Goal: Answer question/provide support: Share knowledge or assist other users

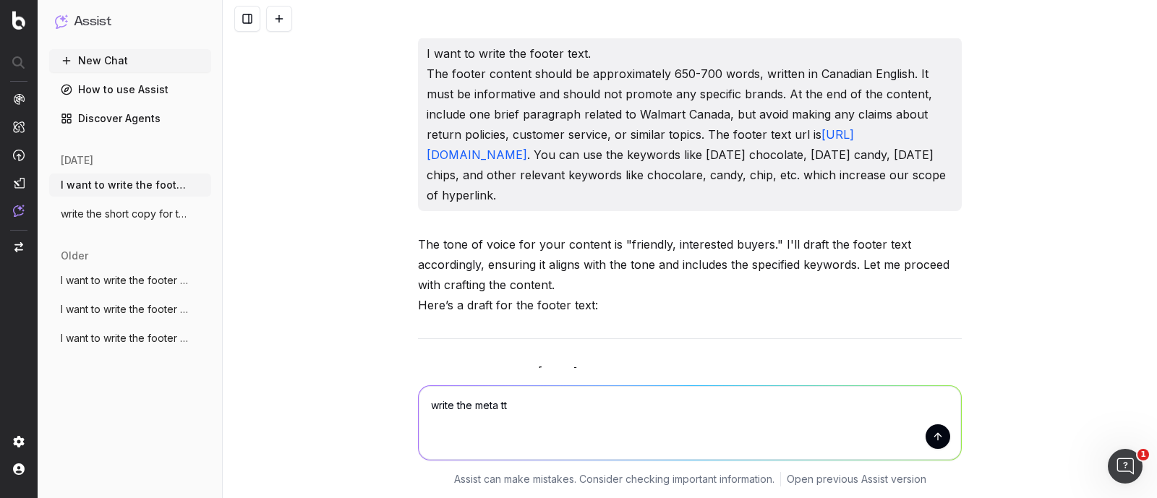
scroll to position [33567, 0]
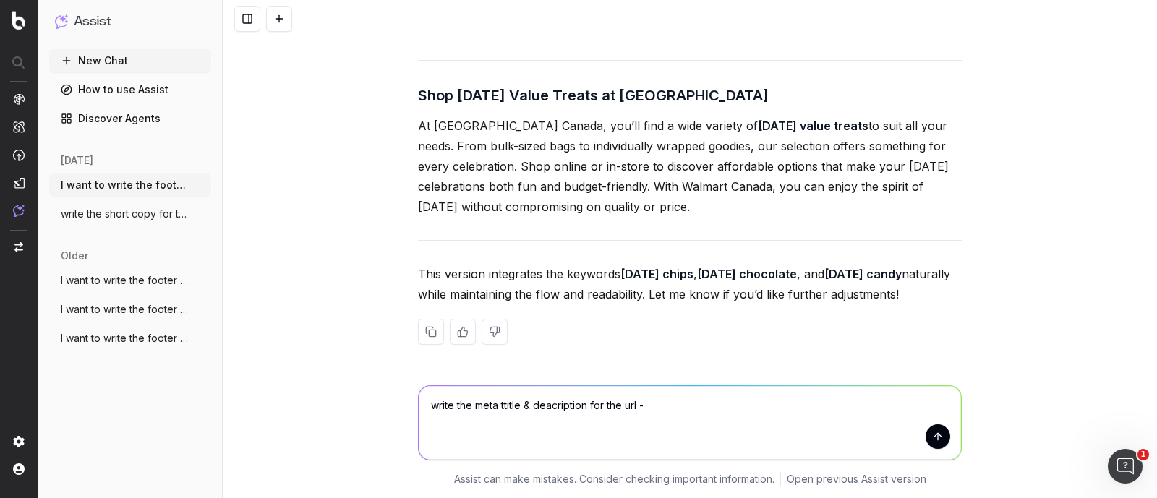
type textarea "write the meta ttitle & deacription for the url - [URL][DOMAIN_NAME]"
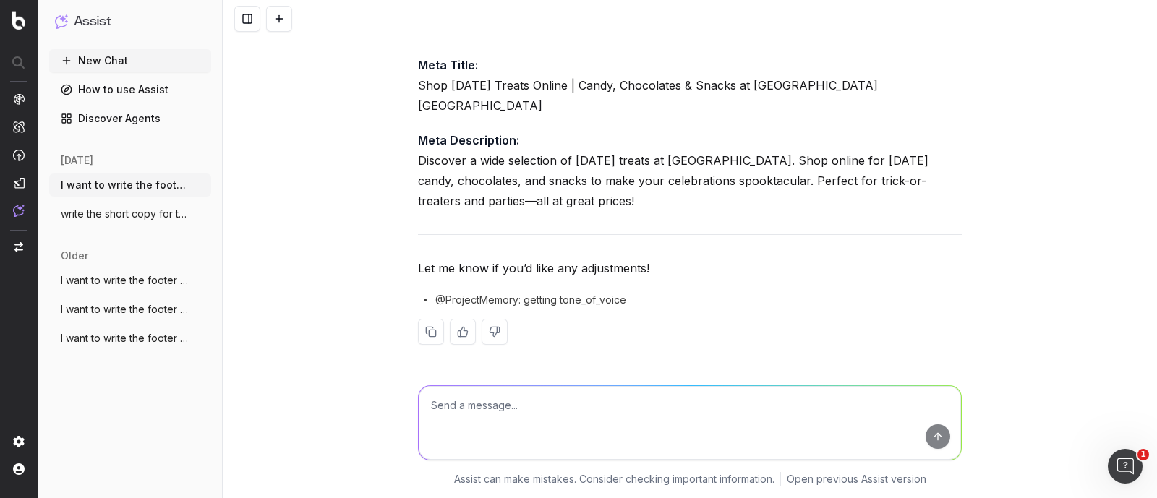
scroll to position [34175, 0]
click at [513, 402] on textarea at bounding box center [690, 423] width 542 height 74
type textarea "start with buy or shop"
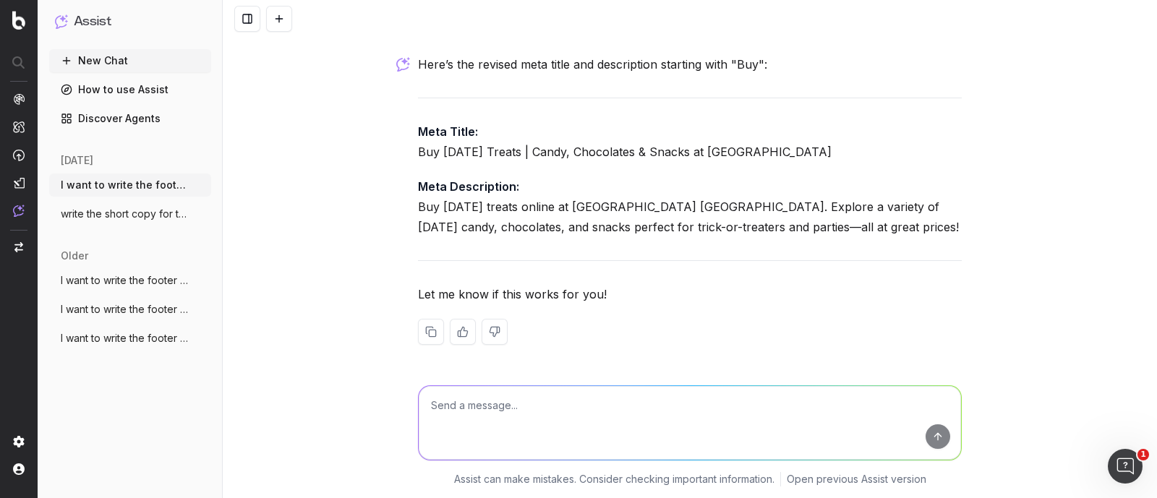
scroll to position [34543, 0]
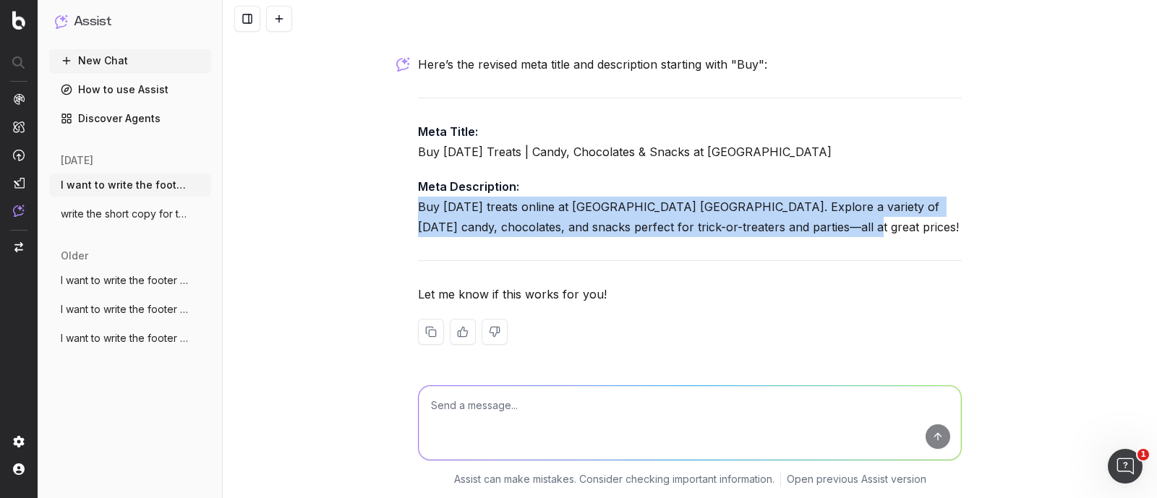
drag, startPoint x: 411, startPoint y: 204, endPoint x: 810, endPoint y: 229, distance: 399.2
click at [810, 229] on p "Meta Description: Buy [DATE] treats online at [GEOGRAPHIC_DATA] [GEOGRAPHIC_DAT…" at bounding box center [690, 206] width 544 height 61
copy p "Buy [DATE] treats online at [GEOGRAPHIC_DATA] [GEOGRAPHIC_DATA]. Explore a vari…"
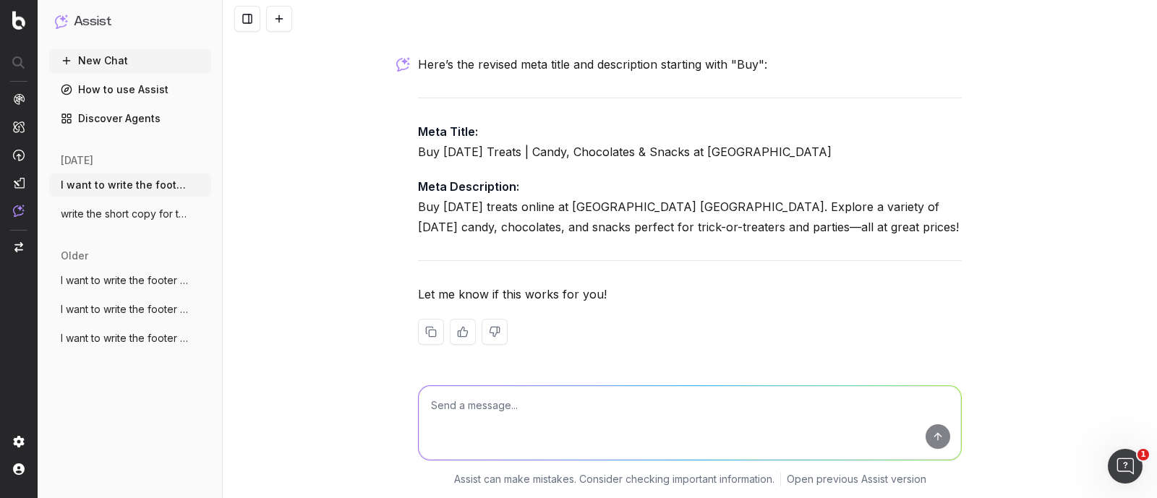
click at [569, 399] on textarea at bounding box center [690, 423] width 542 height 74
paste textarea "Buy [DATE] treats online at [GEOGRAPHIC_DATA] [GEOGRAPHIC_DATA]. Explore a vari…"
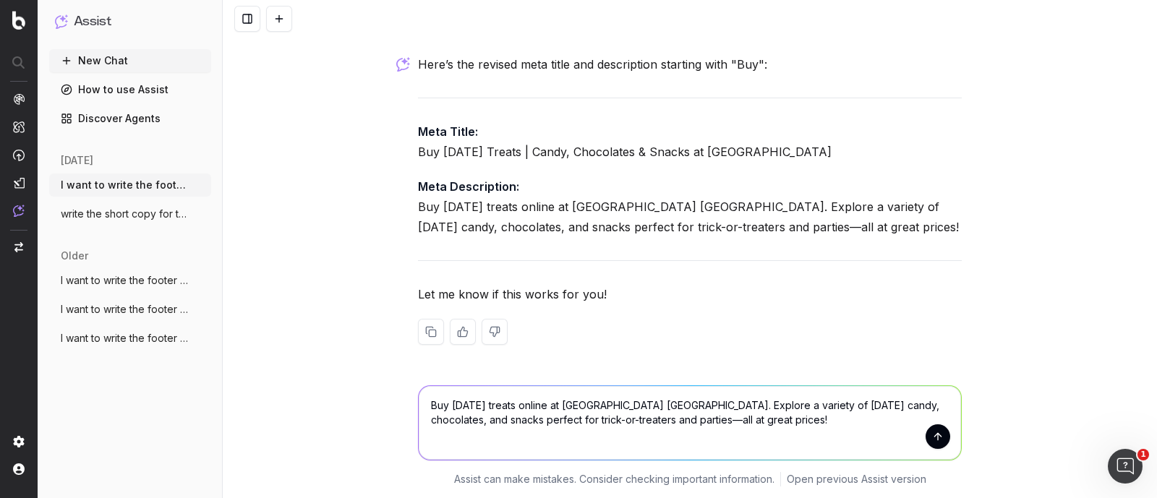
click at [544, 401] on textarea "Buy [DATE] treats online at [GEOGRAPHIC_DATA] [GEOGRAPHIC_DATA]. Explore a vari…" at bounding box center [690, 423] width 542 height 74
click at [866, 408] on textarea "Buy [DATE] treats at [GEOGRAPHIC_DATA]. Explore a variety of [DATE] candy, choc…" at bounding box center [690, 423] width 542 height 74
click at [654, 421] on textarea "Buy [DATE] treats at [GEOGRAPHIC_DATA]. Explore a variety of [DATE] candy, choc…" at bounding box center [690, 423] width 542 height 74
type textarea "Buy [DATE] treats at [GEOGRAPHIC_DATA]. Explore a variety of [DATE] candy, choc…"
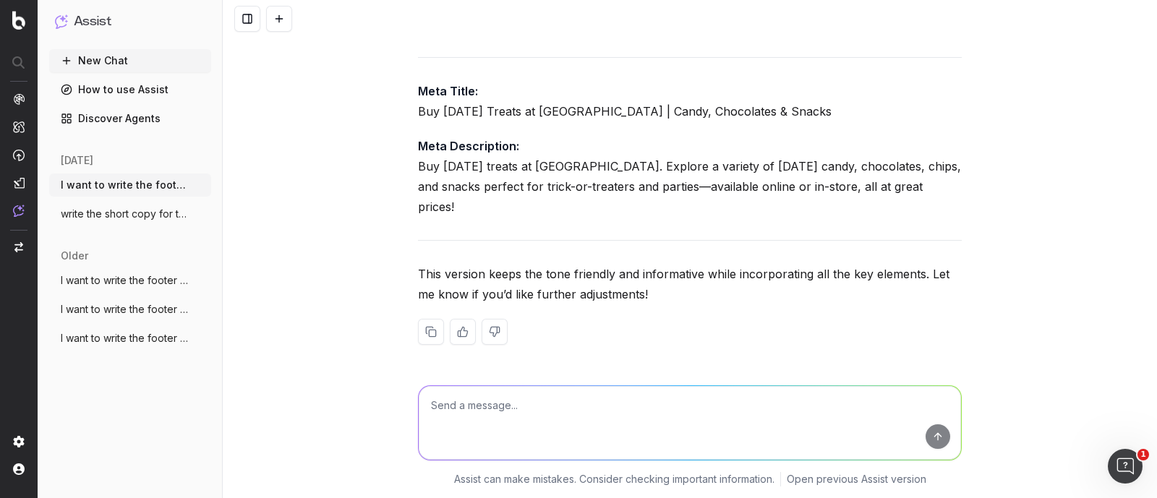
scroll to position [34973, 0]
drag, startPoint x: 411, startPoint y: 186, endPoint x: 963, endPoint y: 202, distance: 551.9
click at [963, 202] on div "I want to write the footer text. The footer content should be approximately 650…" at bounding box center [690, 249] width 934 height 498
copy p "Buy [DATE] treats at [GEOGRAPHIC_DATA]. Explore a variety of [DATE] candy, choc…"
click at [490, 427] on textarea at bounding box center [690, 423] width 542 height 74
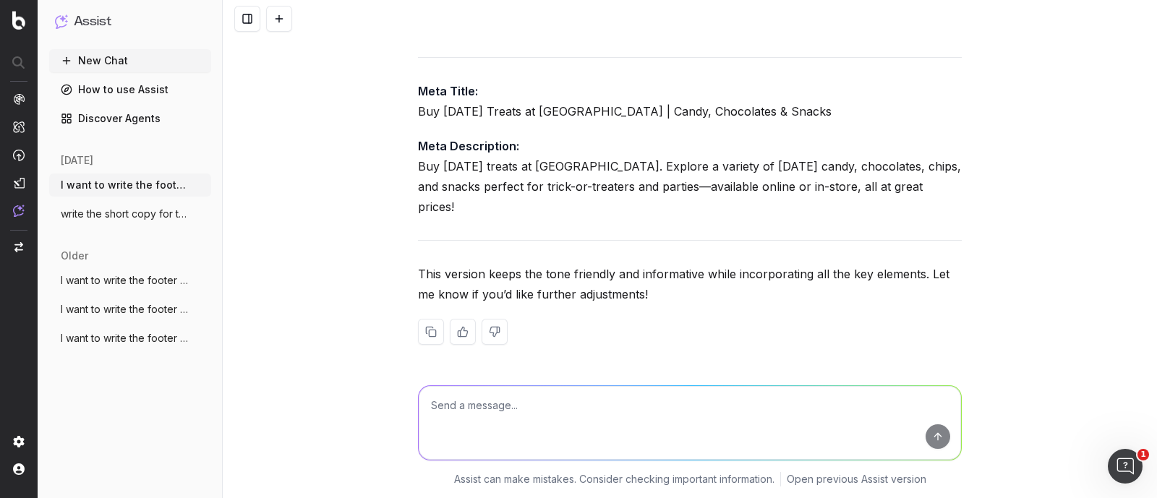
paste textarea "Buy [DATE] treats at [GEOGRAPHIC_DATA]. Explore a variety of [DATE] candy, choc…"
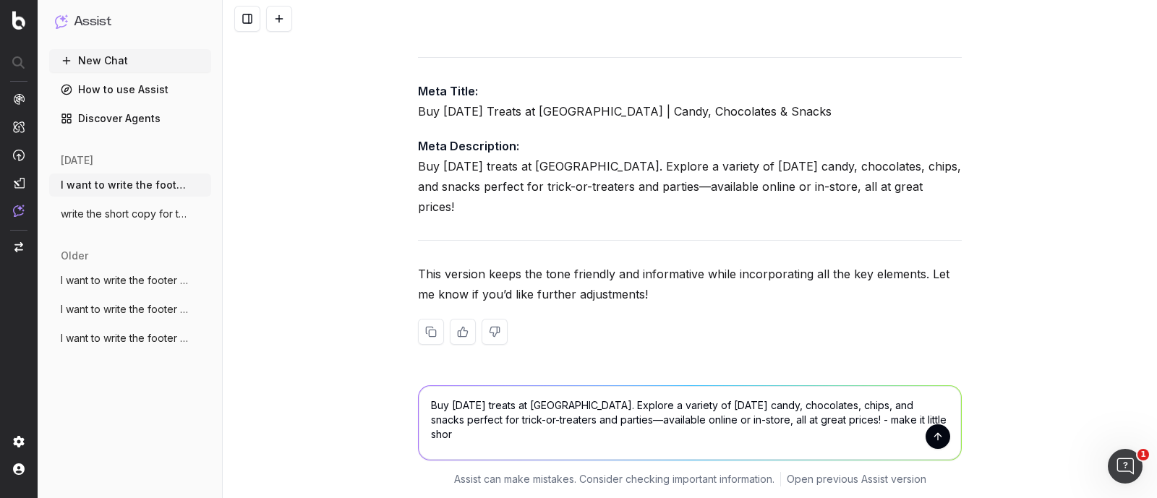
type textarea "Buy [DATE] treats at [GEOGRAPHIC_DATA]. Explore a variety of [DATE] candy, choc…"
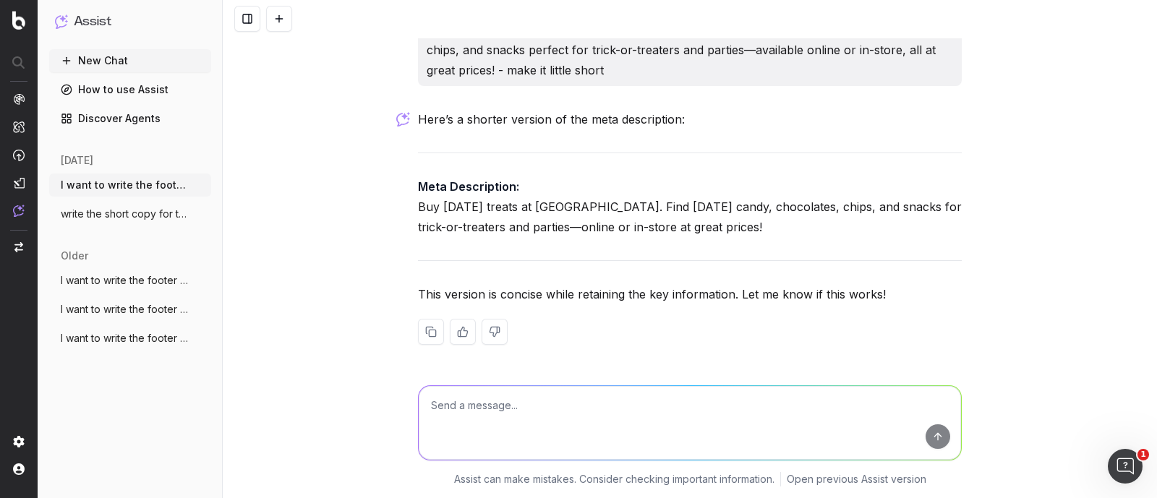
scroll to position [35236, 0]
drag, startPoint x: 766, startPoint y: 317, endPoint x: 394, endPoint y: 300, distance: 372.7
click at [394, 300] on div "I want to write the footer text. The footer content should be approximately 650…" at bounding box center [690, 249] width 934 height 498
copy p "Buy [DATE] treats at [GEOGRAPHIC_DATA]. Find [DATE] candy, chocolates, chips, a…"
click at [492, 421] on textarea at bounding box center [690, 423] width 542 height 74
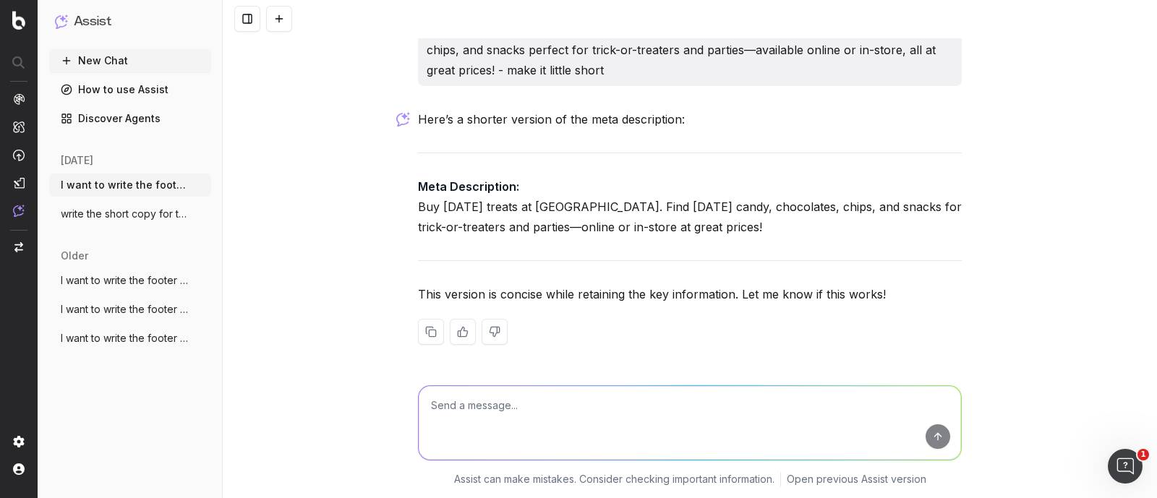
paste textarea "[URL][DOMAIN_NAME]"
type textarea "[URL][DOMAIN_NAME] - write title and description"
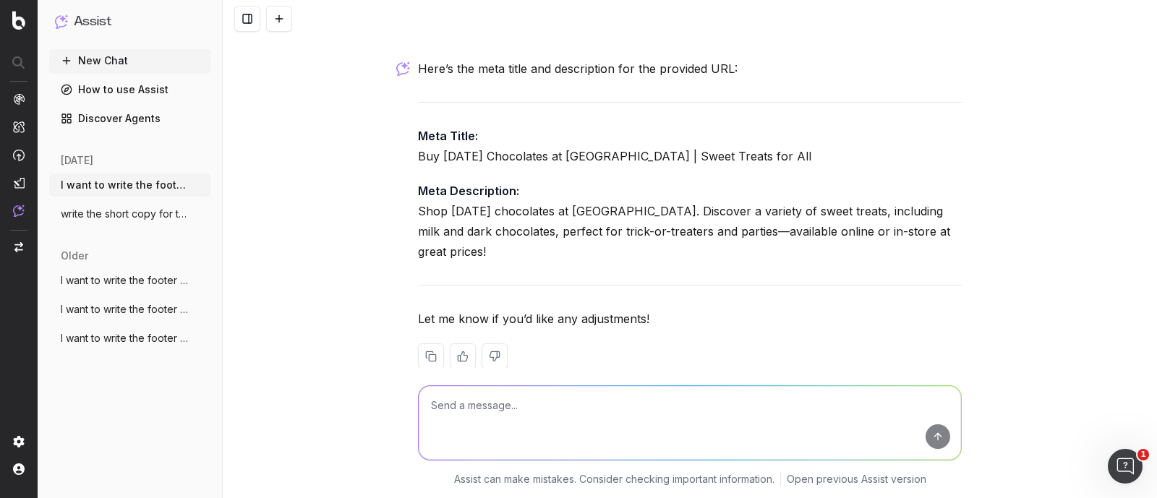
scroll to position [35623, 0]
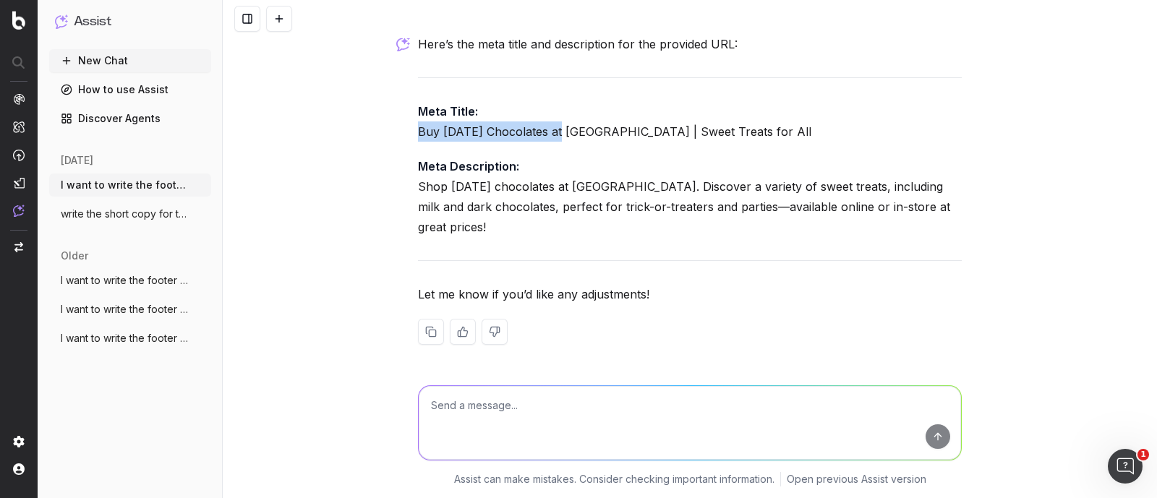
drag, startPoint x: 412, startPoint y: 263, endPoint x: 557, endPoint y: 267, distance: 144.6
click at [557, 142] on p "Meta Title: Buy [DATE] Chocolates at Walmart Canada | Sweet Treats for All" at bounding box center [690, 121] width 544 height 40
copy p "Buy [DATE] Chocolates"
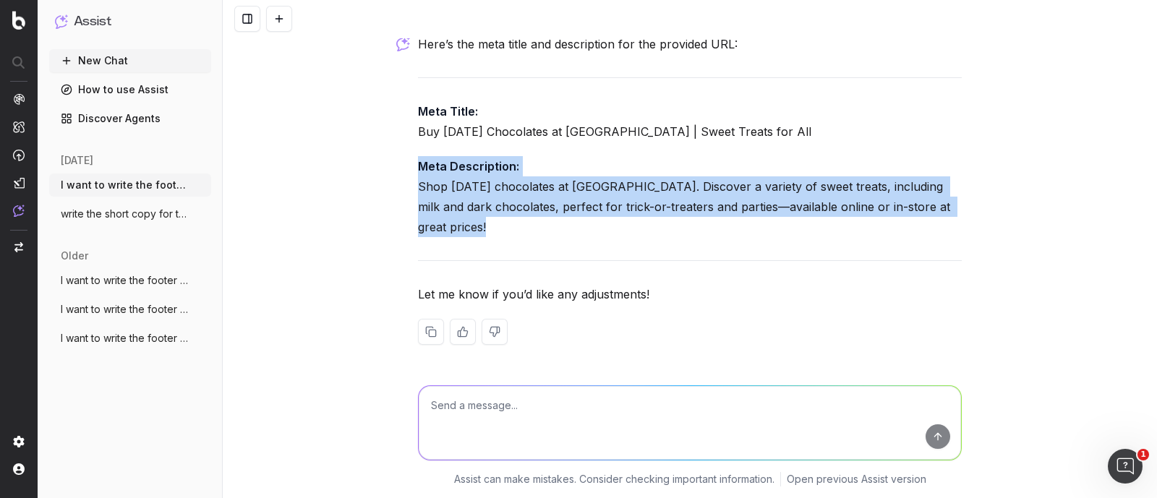
drag, startPoint x: 449, startPoint y: 269, endPoint x: 409, endPoint y: 216, distance: 66.1
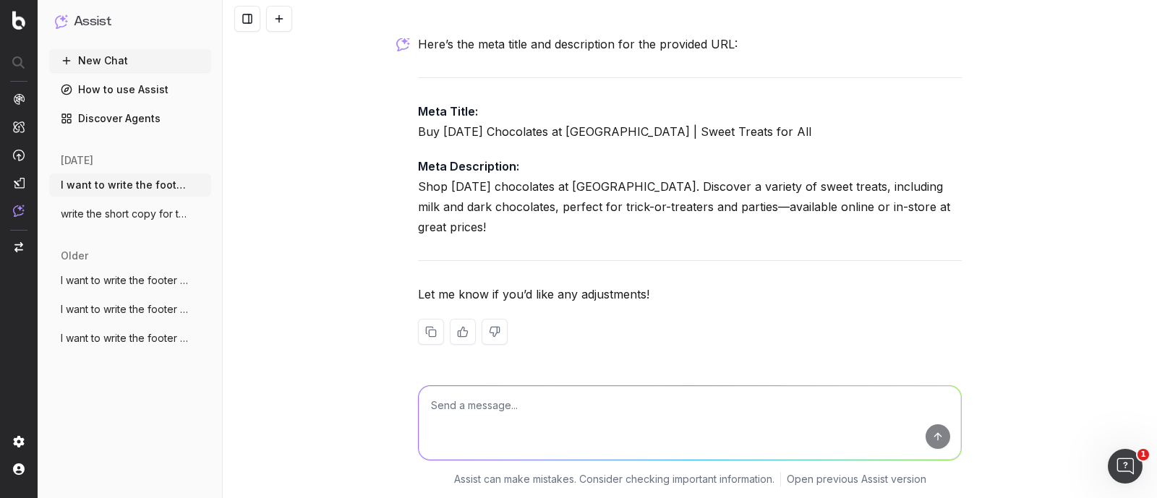
click at [481, 421] on textarea at bounding box center [690, 423] width 542 height 74
click at [479, 402] on textarea at bounding box center [690, 423] width 542 height 74
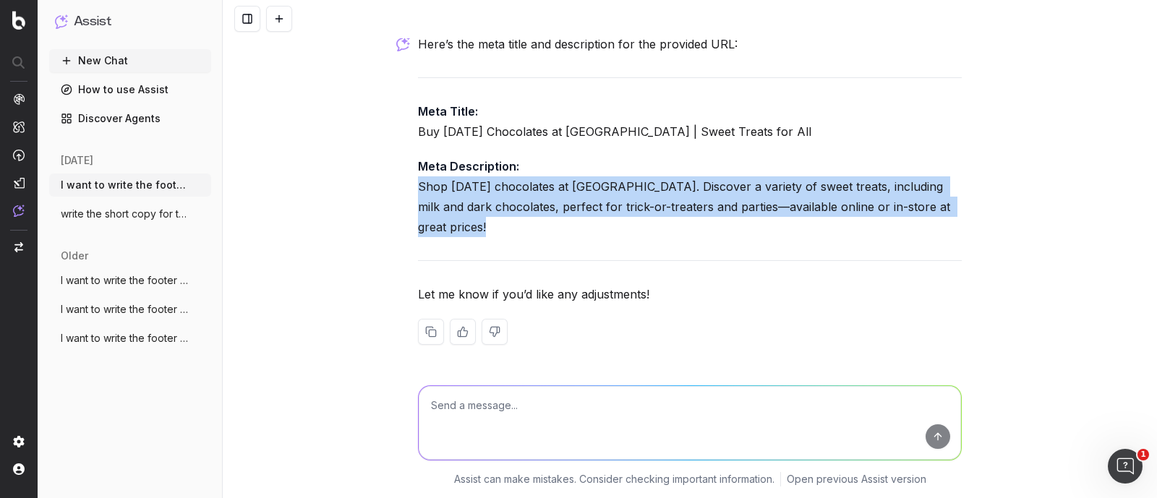
drag, startPoint x: 471, startPoint y: 226, endPoint x: 401, endPoint y: 178, distance: 84.8
click at [401, 178] on div "I want to write the footer text. The footer content should be approximately 650…" at bounding box center [690, 249] width 934 height 498
copy p "Shop [DATE] chocolates at [GEOGRAPHIC_DATA]. Discover a variety of sweet treats…"
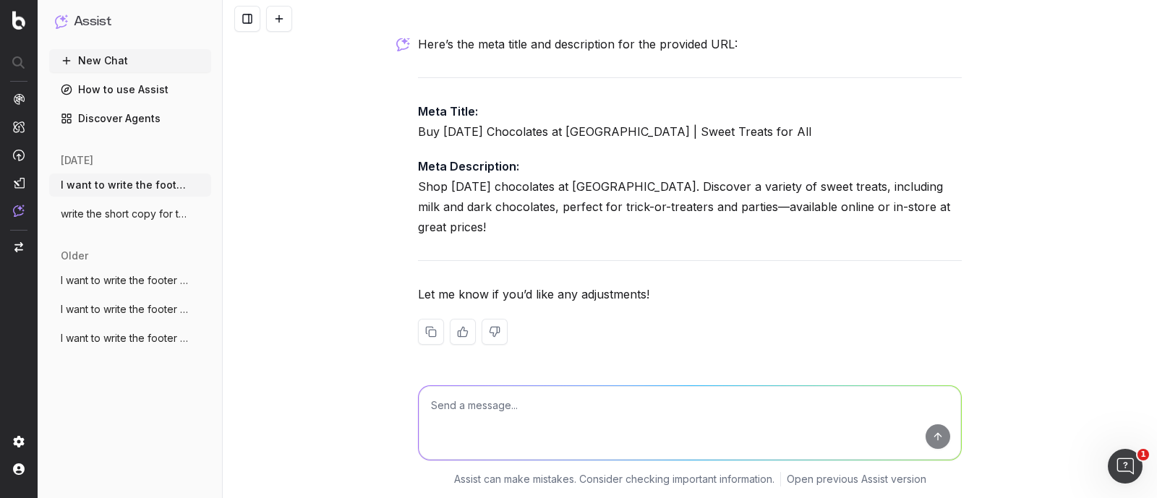
click at [518, 414] on textarea at bounding box center [690, 423] width 542 height 74
paste textarea "Shop [DATE] chocolates at [GEOGRAPHIC_DATA]. Discover a variety of sweet treats…"
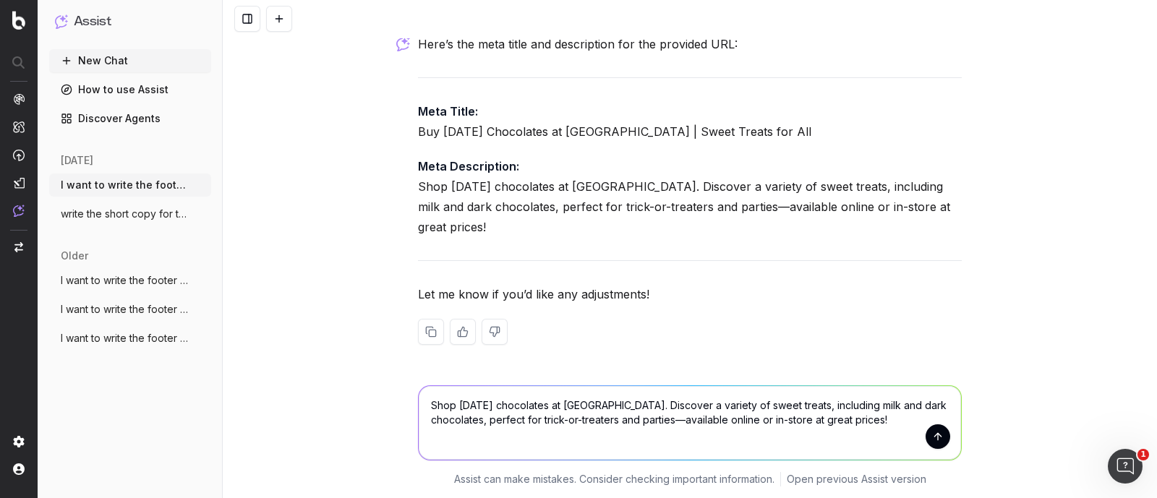
click at [429, 403] on textarea "Shop [DATE] chocolates at [GEOGRAPHIC_DATA]. Discover a variety of sweet treats…" at bounding box center [690, 423] width 542 height 74
click at [424, 404] on textarea "Shop [DATE] chocolates at [GEOGRAPHIC_DATA]. Discover a variety of sweet treats…" at bounding box center [690, 423] width 542 height 74
type textarea "make it little short - Shop [DATE] chocolates at [GEOGRAPHIC_DATA]. Discover a …"
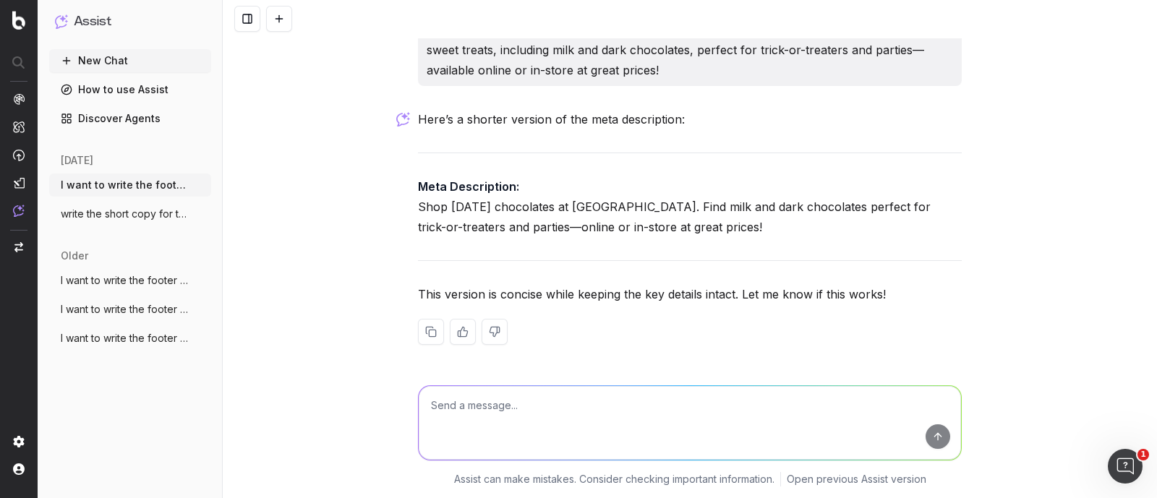
scroll to position [36110, 0]
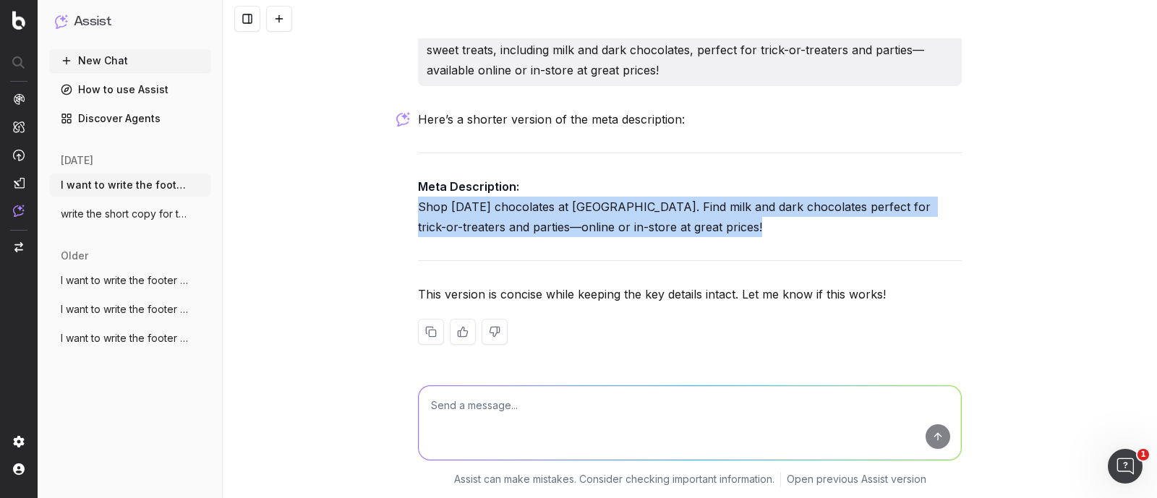
drag, startPoint x: 636, startPoint y: 218, endPoint x: 408, endPoint y: 206, distance: 228.1
copy p "Shop [DATE] chocolates at [GEOGRAPHIC_DATA]. Find milk and dark chocolates perf…"
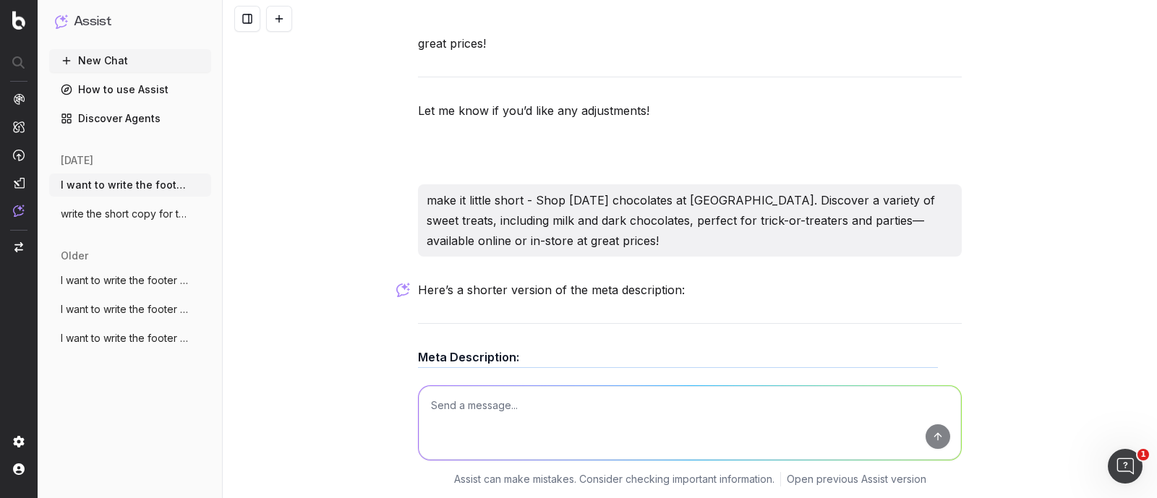
scroll to position [35748, 0]
click at [508, 432] on textarea at bounding box center [690, 423] width 542 height 74
type textarea "suggest h1"
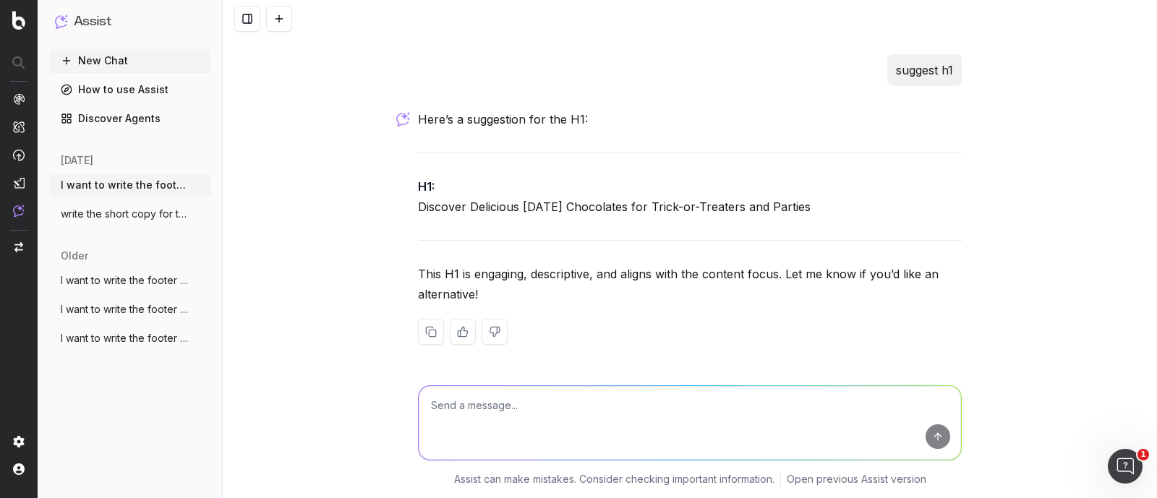
scroll to position [36423, 0]
drag, startPoint x: 421, startPoint y: 212, endPoint x: 588, endPoint y: 207, distance: 167.1
click at [588, 207] on p "H1: Discover Delicious [DATE] Chocolates for Trick-or-Treaters and Parties" at bounding box center [690, 196] width 544 height 40
click at [526, 370] on div at bounding box center [689, 420] width 555 height 104
click at [508, 417] on textarea at bounding box center [690, 423] width 542 height 74
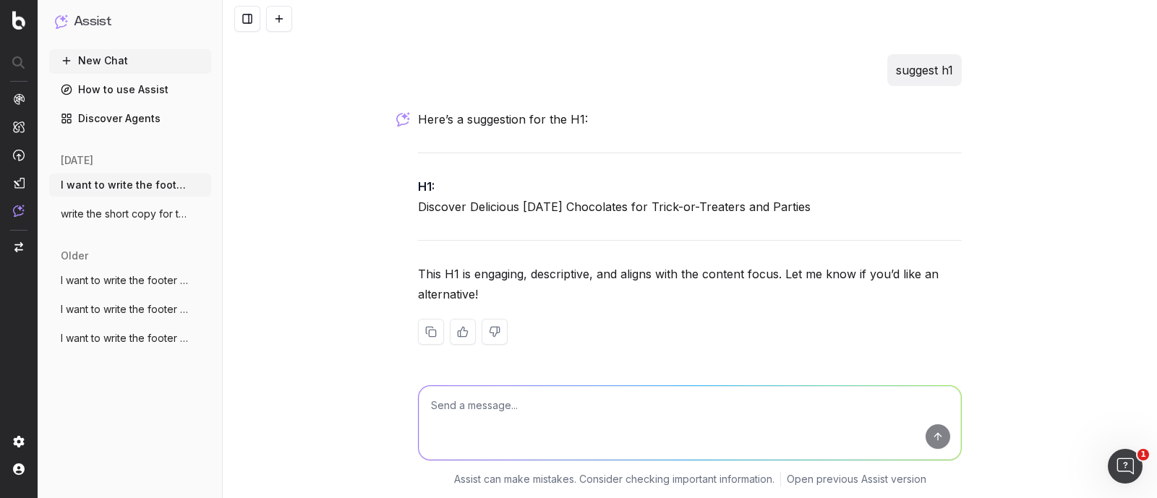
paste textarea "[DATE] chocolates"
type textarea "[DATE] chocolates or [DATE] chocolate"
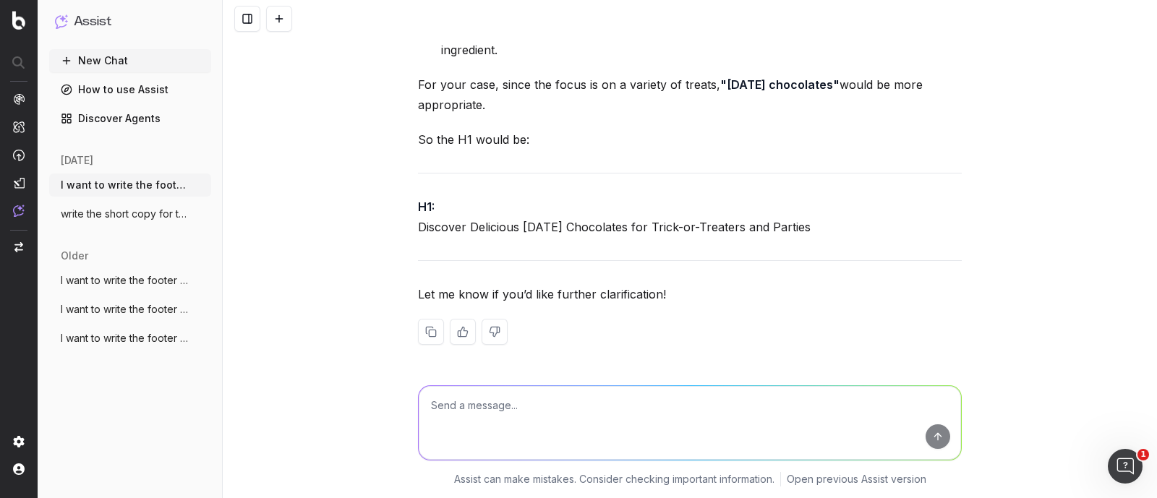
scroll to position [36907, 0]
click at [539, 421] on textarea at bounding box center [690, 423] width 542 height 74
paste textarea "[DATE] chocolates"
type textarea "suggest withing these [DATE] chocolates or [DATE] chocolate"
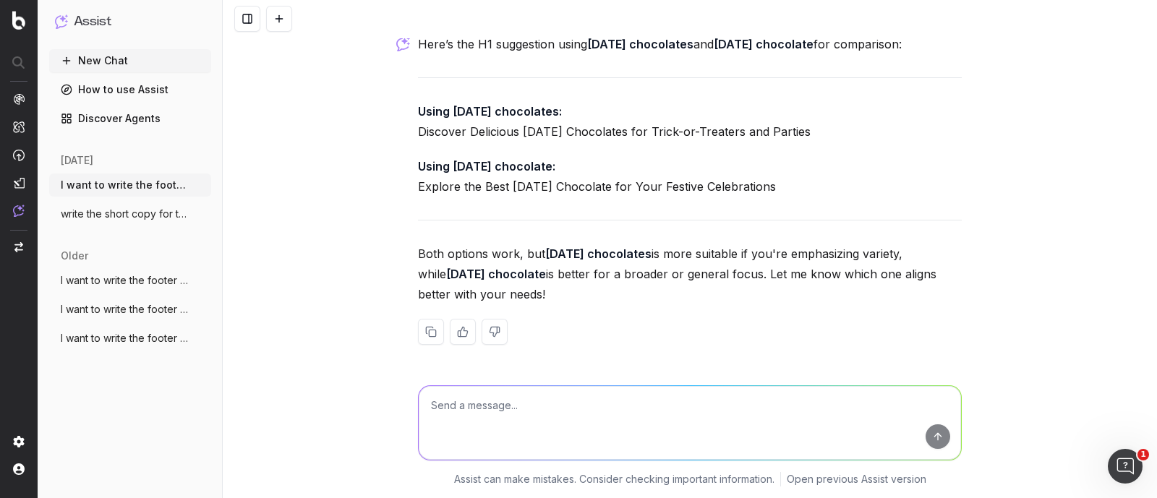
scroll to position [37115, 0]
copy p "suggest withing these [DATE] chocolates or [DATE] chocolate"
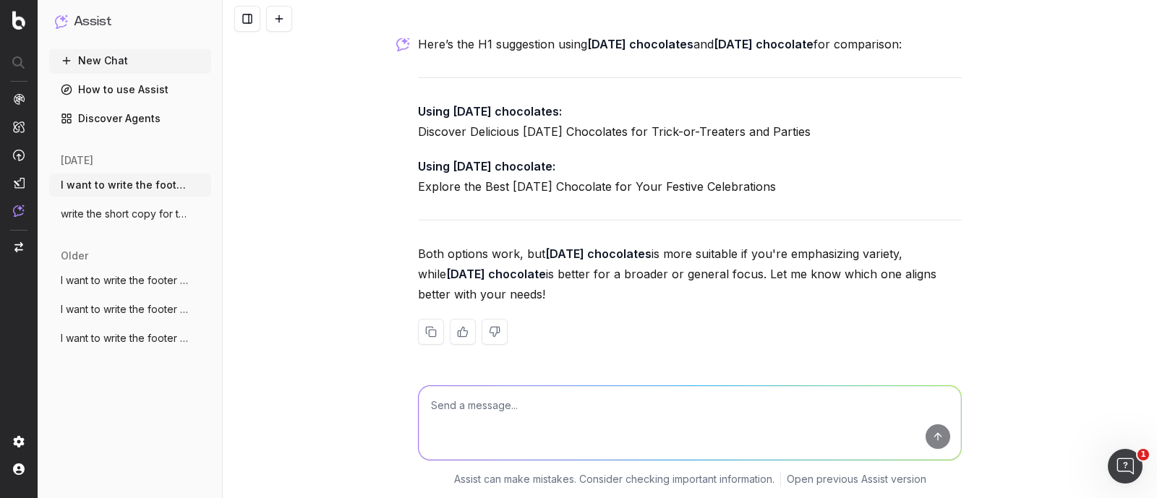
click at [510, 408] on textarea at bounding box center [690, 423] width 542 height 74
paste textarea "suggest withing these [DATE] chocolates or [DATE] chocolate"
click at [475, 405] on textarea "suggest withing these [DATE] chocolates or [DATE] chocolate" at bounding box center [690, 423] width 542 height 74
type textarea "suggest within these [DATE] chocolates or [DATE] chocolate"
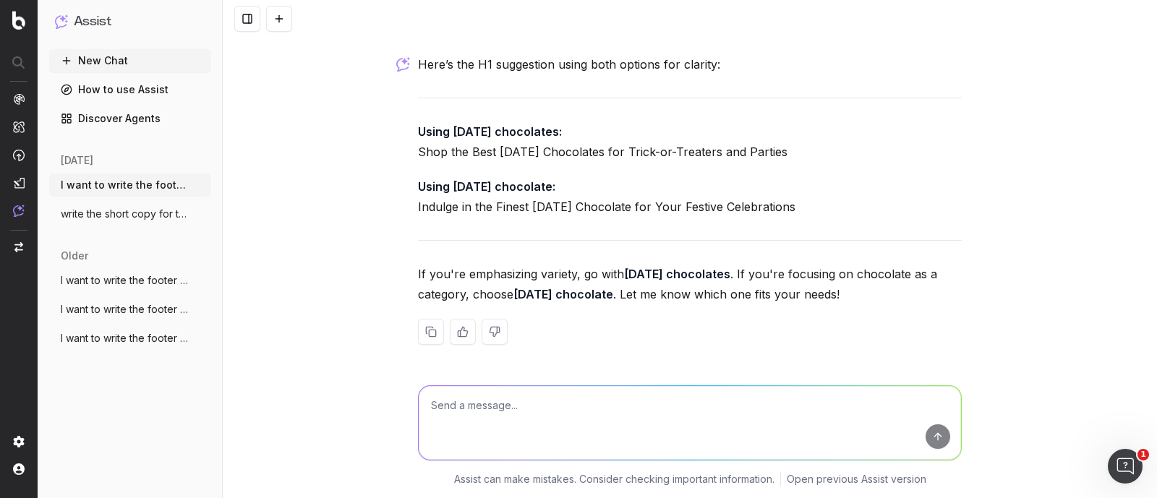
scroll to position [37664, 0]
click at [623, 403] on textarea at bounding box center [690, 423] width 542 height 74
click at [549, 426] on textarea at bounding box center [690, 423] width 542 height 74
type textarea "s"
paste textarea "[URL][DOMAIN_NAME]"
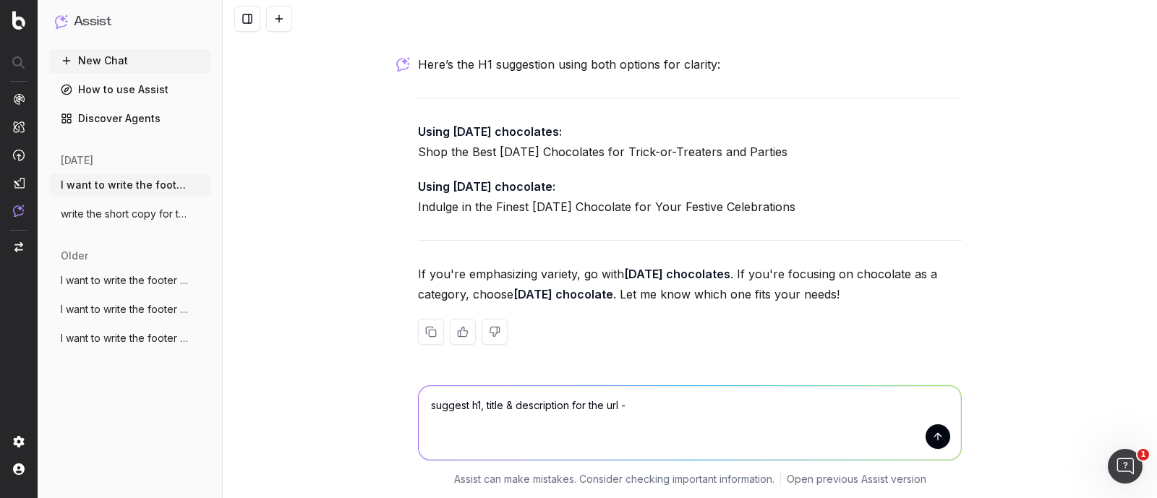
type textarea "suggest h1, title & description for the url - [URL][DOMAIN_NAME]"
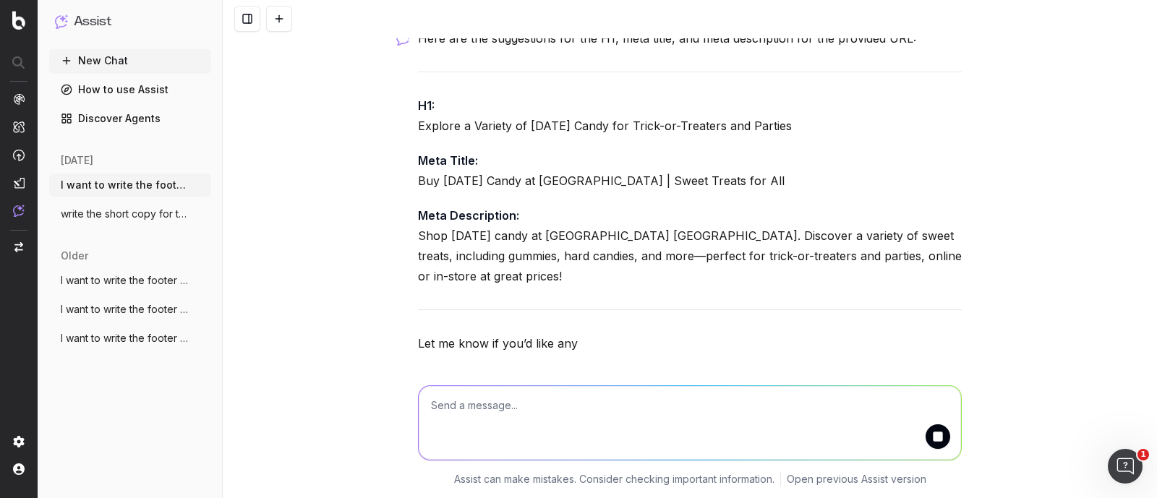
scroll to position [38012, 0]
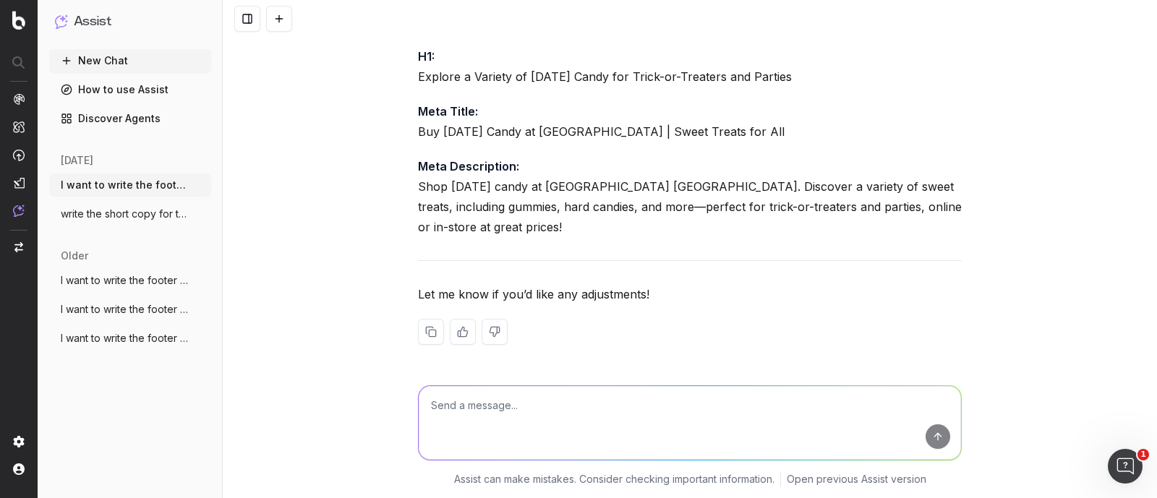
click at [495, 421] on textarea at bounding box center [690, 423] width 542 height 74
paste textarea "[DATE] candy"
type textarea "for the h1 [DATE] candy or [DATE] candys"
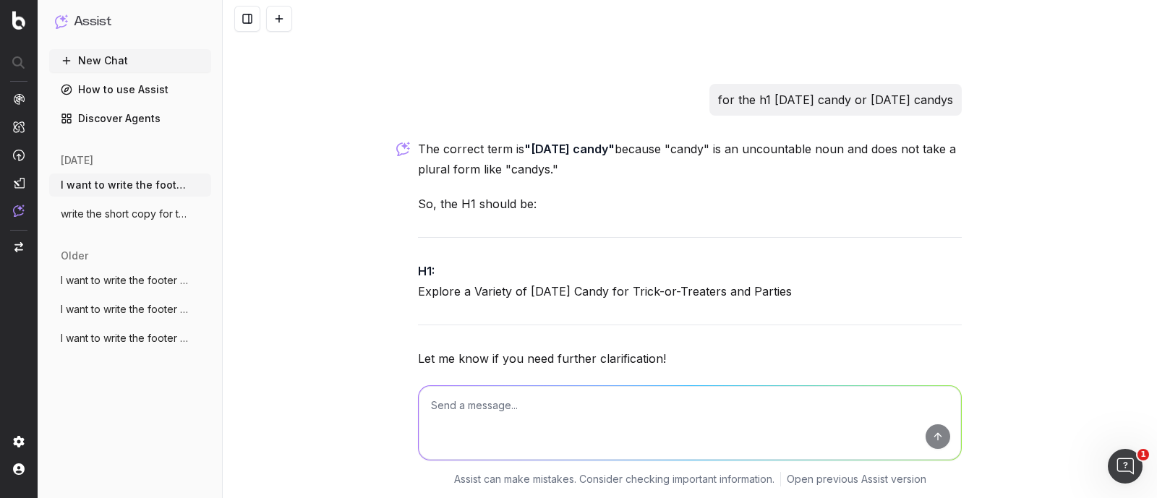
scroll to position [38237, 0]
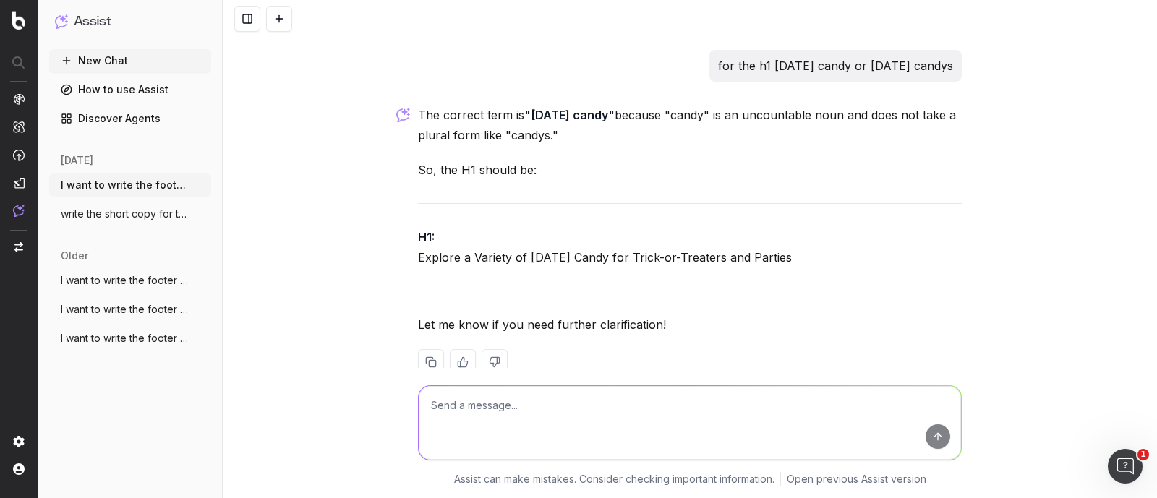
drag, startPoint x: 524, startPoint y: 322, endPoint x: 619, endPoint y: 325, distance: 94.8
click at [615, 122] on strong ""[DATE] candy"" at bounding box center [569, 115] width 90 height 14
copy strong "[DATE] candy"
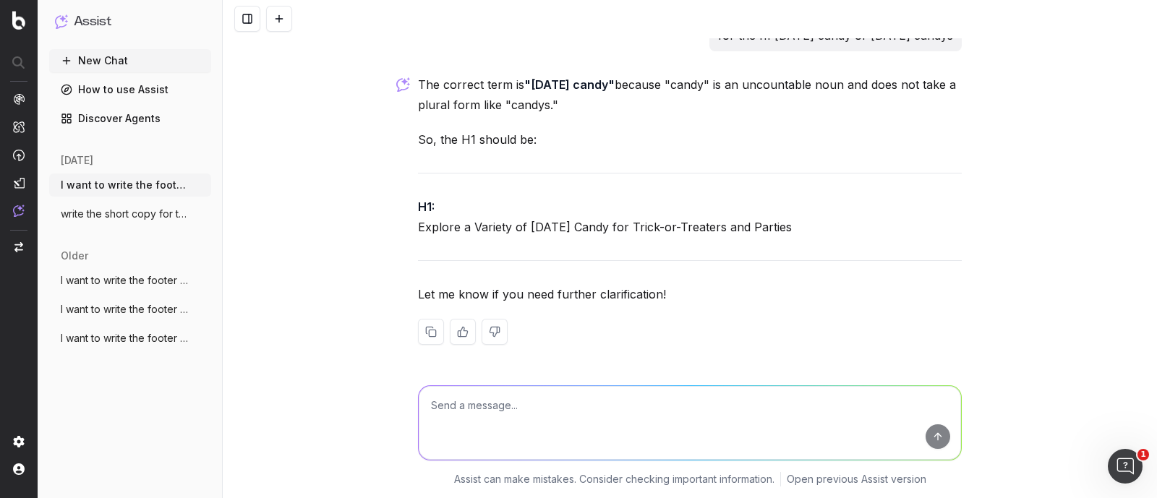
scroll to position [38205, 0]
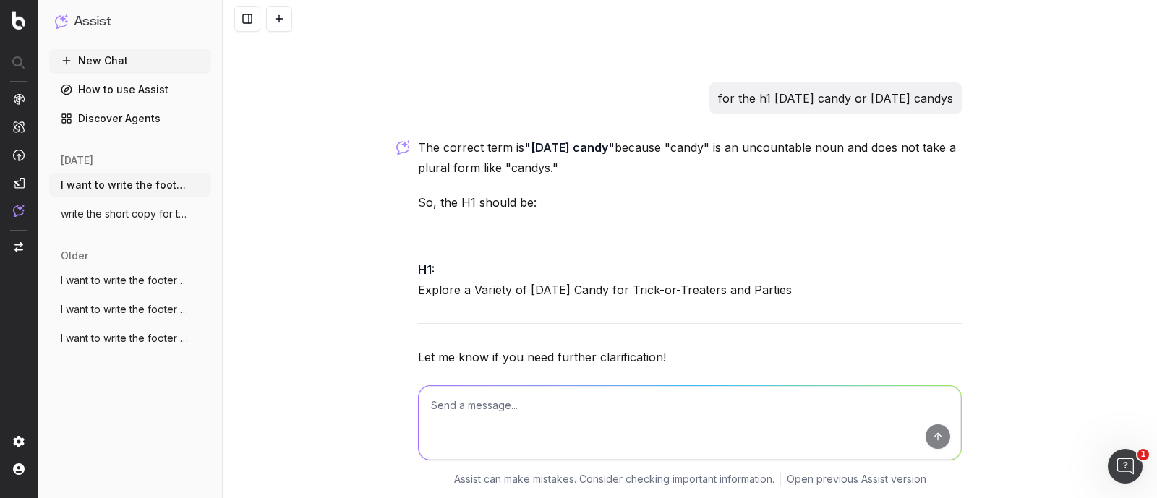
drag, startPoint x: 411, startPoint y: 129, endPoint x: 967, endPoint y: 150, distance: 556.4
click at [967, 150] on div "I want to write the footer text. The footer content should be approximately 650…" at bounding box center [690, 249] width 934 height 498
copy p "Shop [DATE] candy at [GEOGRAPHIC_DATA] [GEOGRAPHIC_DATA]. Discover a variety of…"
drag, startPoint x: 949, startPoint y: 150, endPoint x: 373, endPoint y: 125, distance: 576.7
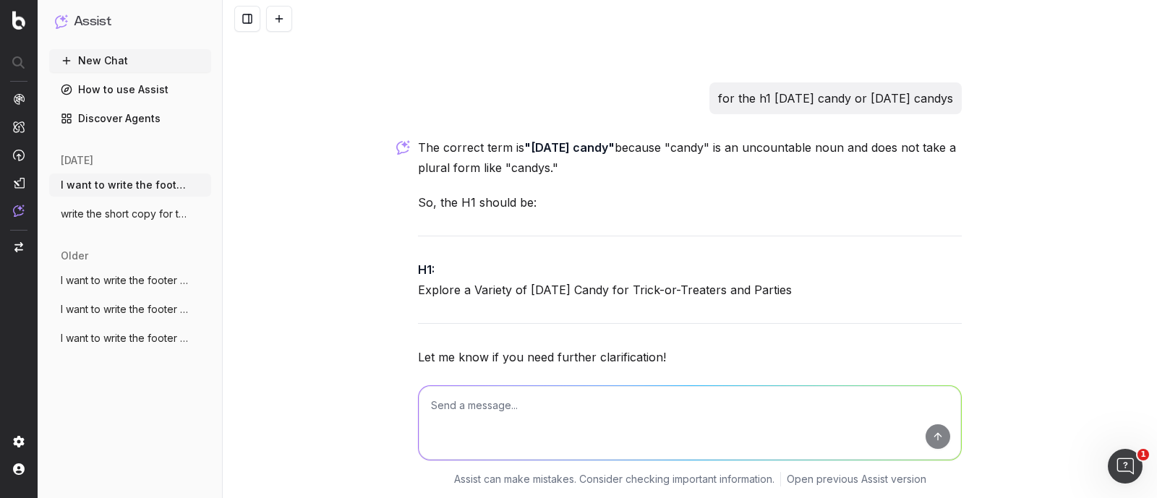
click at [372, 125] on div "I want to write the footer text. The footer content should be approximately 650…" at bounding box center [690, 249] width 934 height 498
copy p "Shop [DATE] candy at [GEOGRAPHIC_DATA] [GEOGRAPHIC_DATA]. Discover a variety of…"
drag, startPoint x: 553, startPoint y: 450, endPoint x: 553, endPoint y: 441, distance: 9.4
click at [553, 450] on textarea at bounding box center [690, 423] width 542 height 74
paste textarea "Shop [DATE] candy at [GEOGRAPHIC_DATA] [GEOGRAPHIC_DATA]. Discover a variety of…"
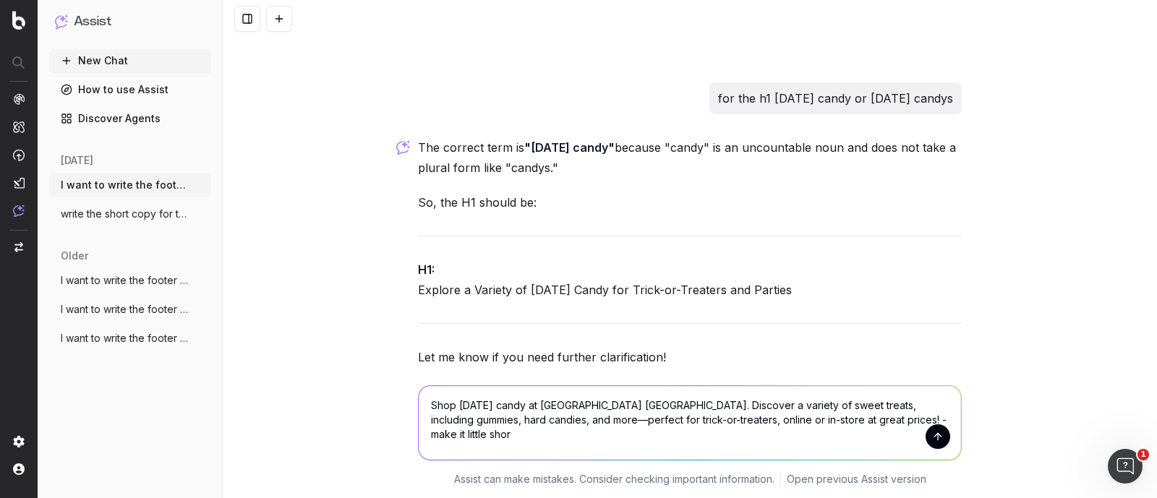
type textarea "Shop [DATE] candy at [GEOGRAPHIC_DATA] [GEOGRAPHIC_DATA]. Discover a variety of…"
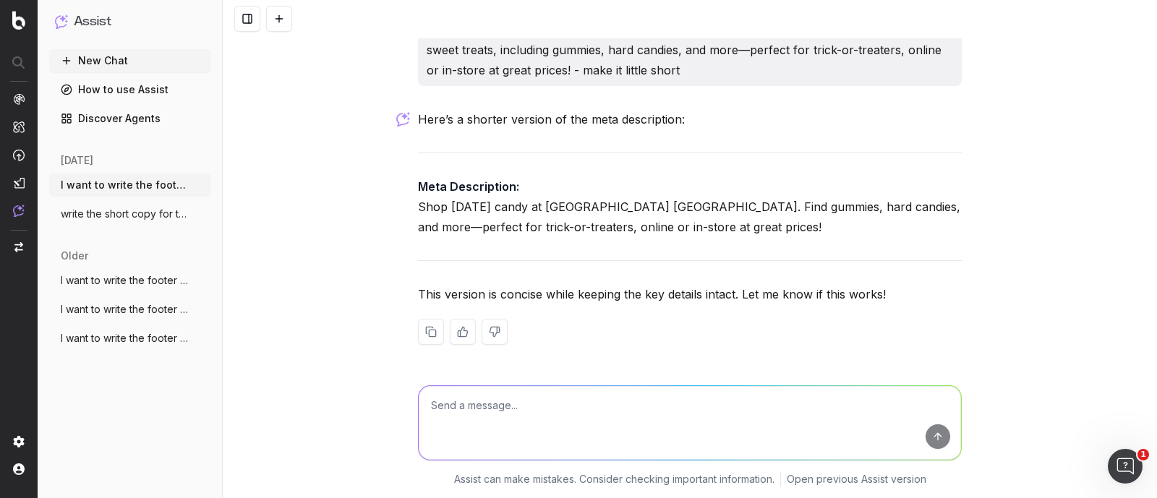
scroll to position [38829, 0]
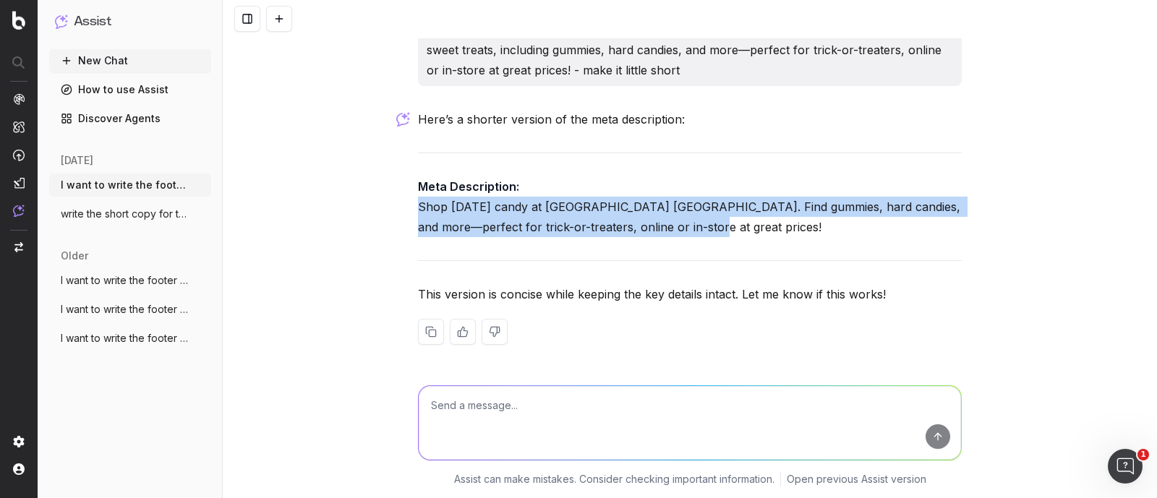
drag, startPoint x: 405, startPoint y: 205, endPoint x: 700, endPoint y: 231, distance: 296.1
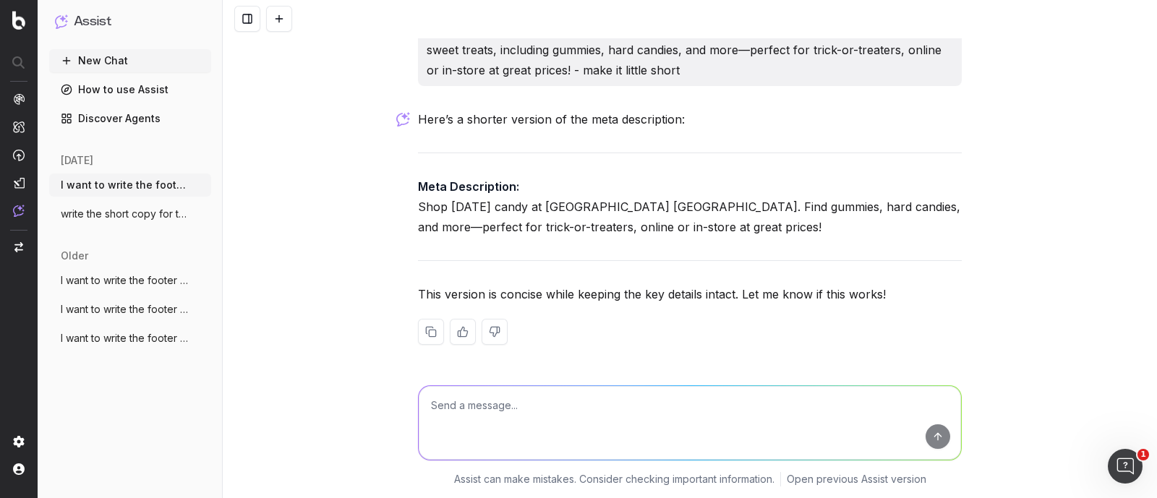
click at [517, 422] on textarea at bounding box center [690, 423] width 542 height 74
click at [474, 406] on textarea "for this url the what shold be the correct term" at bounding box center [690, 423] width 542 height 74
paste textarea "[URL][DOMAIN_NAME]"
drag, startPoint x: 763, startPoint y: 422, endPoint x: 784, endPoint y: 423, distance: 21.0
click at [784, 423] on textarea "for this url [URL][DOMAIN_NAME] the what shold be the correct term" at bounding box center [690, 423] width 542 height 74
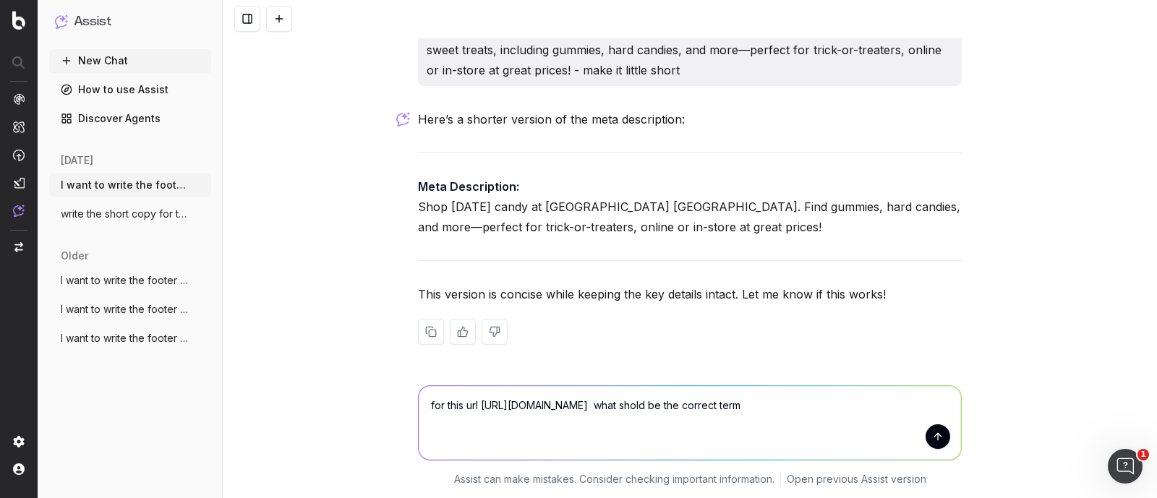
click at [801, 421] on textarea "for this url [URL][DOMAIN_NAME] what shold be the correct term" at bounding box center [690, 423] width 542 height 74
click at [920, 421] on textarea "for this url [URL][DOMAIN_NAME] what should be the correct term" at bounding box center [690, 423] width 542 height 74
paste textarea "[DATE] chocolates"
type textarea "for this url [URL][DOMAIN_NAME] what should be the correct term of h1 [DATE] ch…"
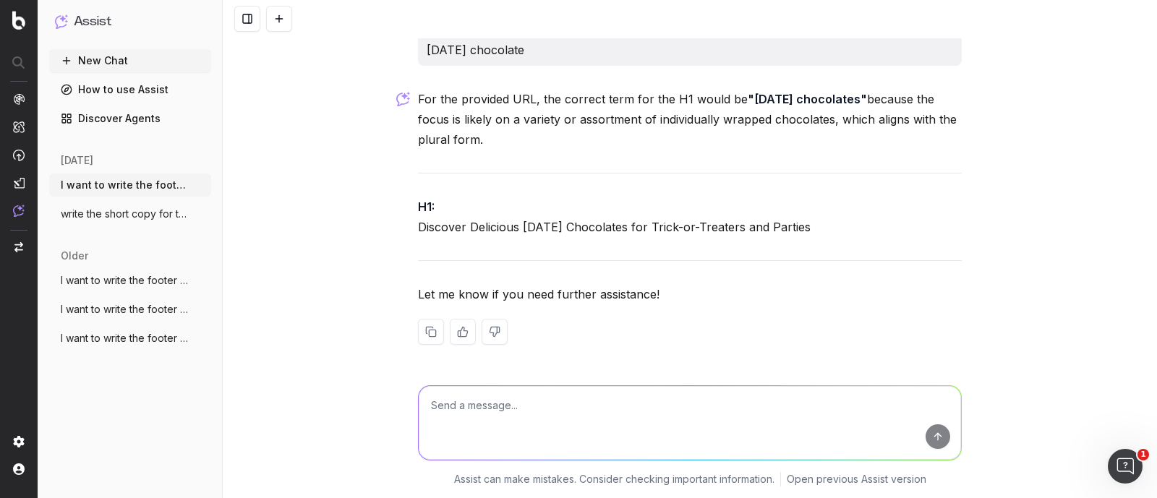
scroll to position [39204, 0]
drag, startPoint x: 541, startPoint y: 124, endPoint x: 747, endPoint y: 114, distance: 206.3
click at [748, 114] on p "For the provided URL, the correct term for the H1 would be "[DATE] chocolates" …" at bounding box center [690, 119] width 544 height 61
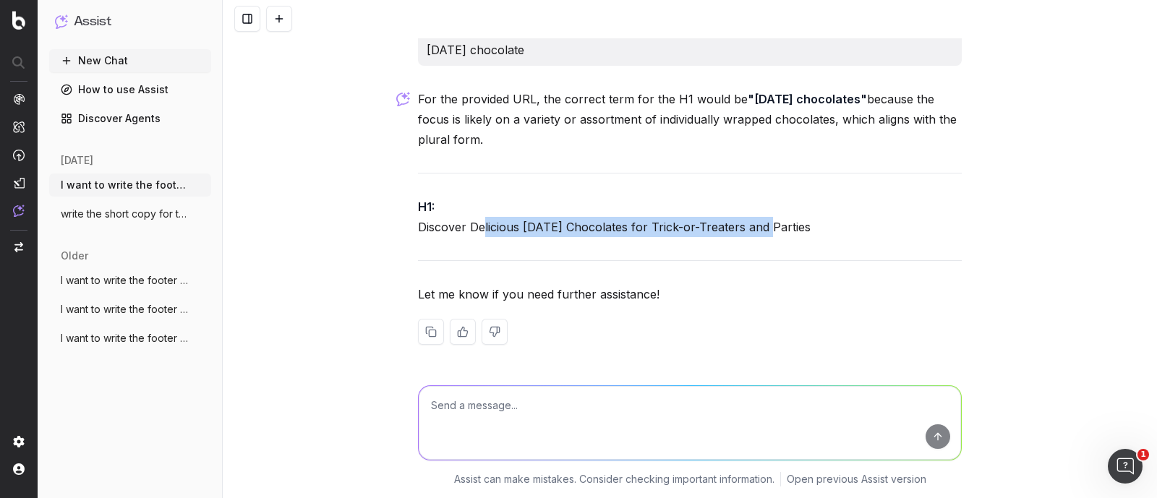
drag, startPoint x: 477, startPoint y: 228, endPoint x: 761, endPoint y: 236, distance: 284.3
click at [761, 236] on p "H1: Discover Delicious [DATE] Chocolates for Trick-or-Treaters and Parties" at bounding box center [690, 217] width 544 height 40
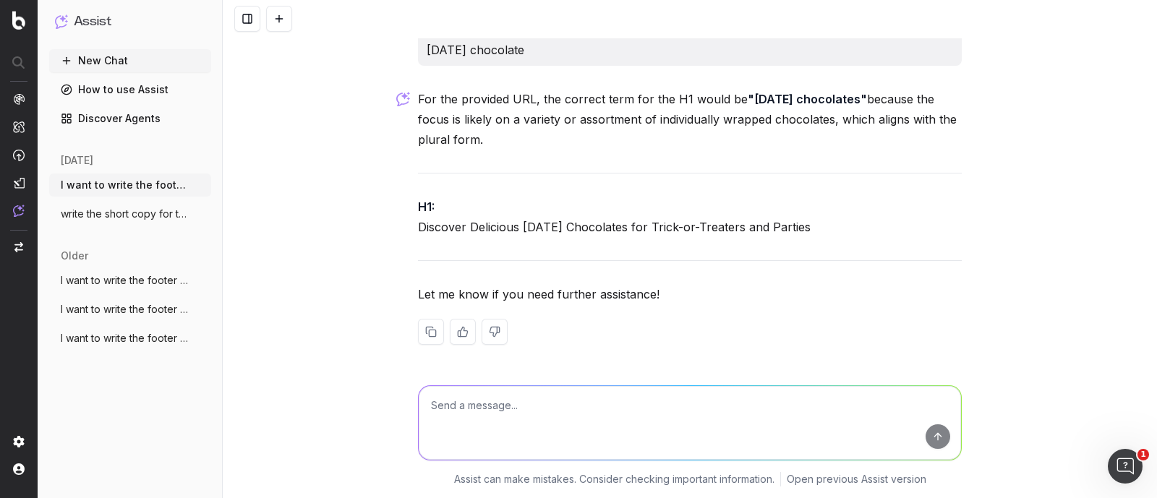
click at [814, 233] on p "H1: Discover Delicious [DATE] Chocolates for Trick-or-Treaters and Parties" at bounding box center [690, 217] width 544 height 40
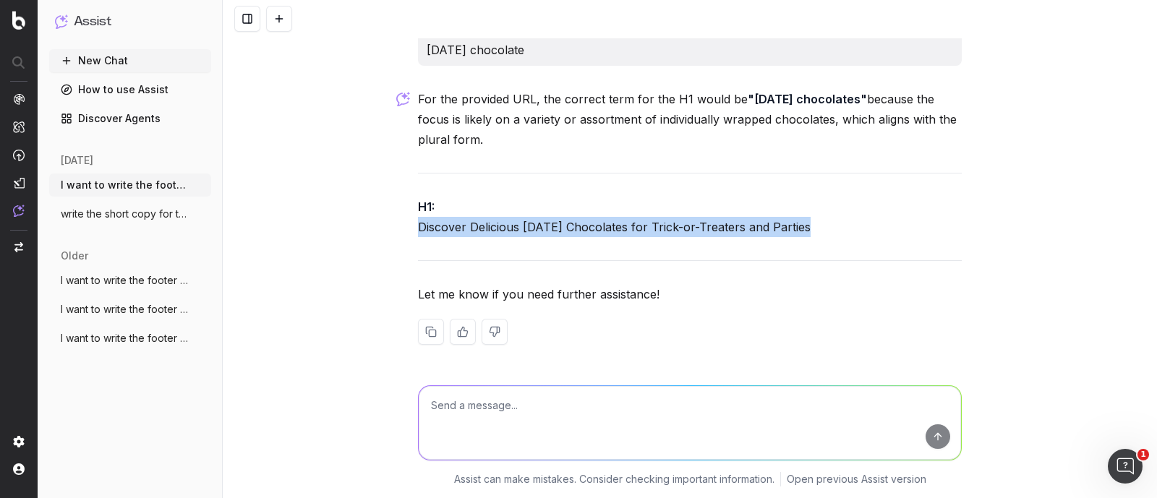
drag, startPoint x: 414, startPoint y: 226, endPoint x: 799, endPoint y: 228, distance: 384.6
click at [799, 228] on p "H1: Discover Delicious [DATE] Chocolates for Trick-or-Treaters and Parties" at bounding box center [690, 217] width 544 height 40
click at [517, 229] on p "H1: Discover Delicious [DATE] Chocolates for Trick-or-Treaters and Parties" at bounding box center [690, 217] width 544 height 40
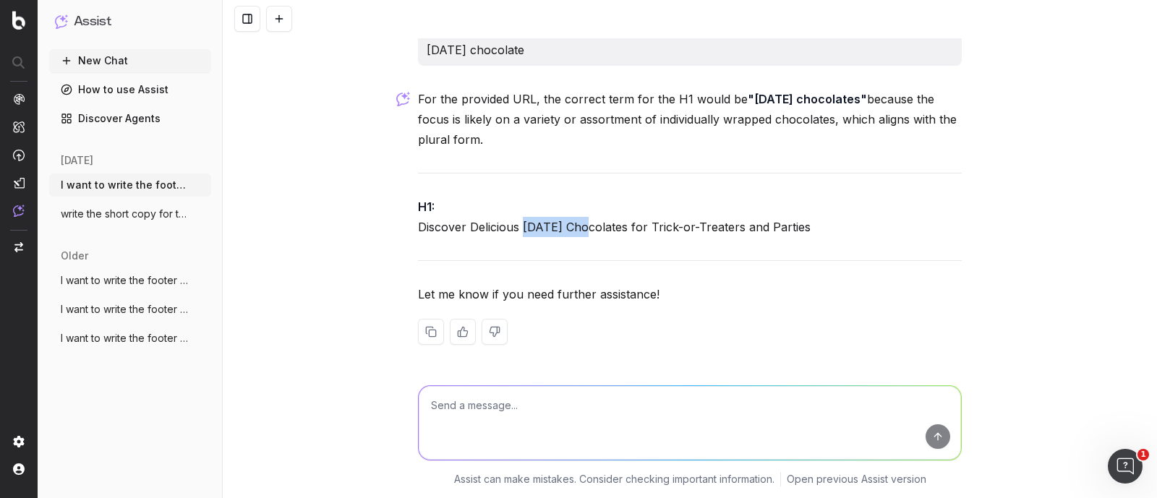
click at [517, 229] on p "H1: Discover Delicious [DATE] Chocolates for Trick-or-Treaters and Parties" at bounding box center [690, 217] width 544 height 40
click at [523, 409] on textarea at bounding box center [690, 423] width 542 height 74
paste textarea "Discover Delicious [DATE] Chocolates for Trick-or-Treaters and Parties"
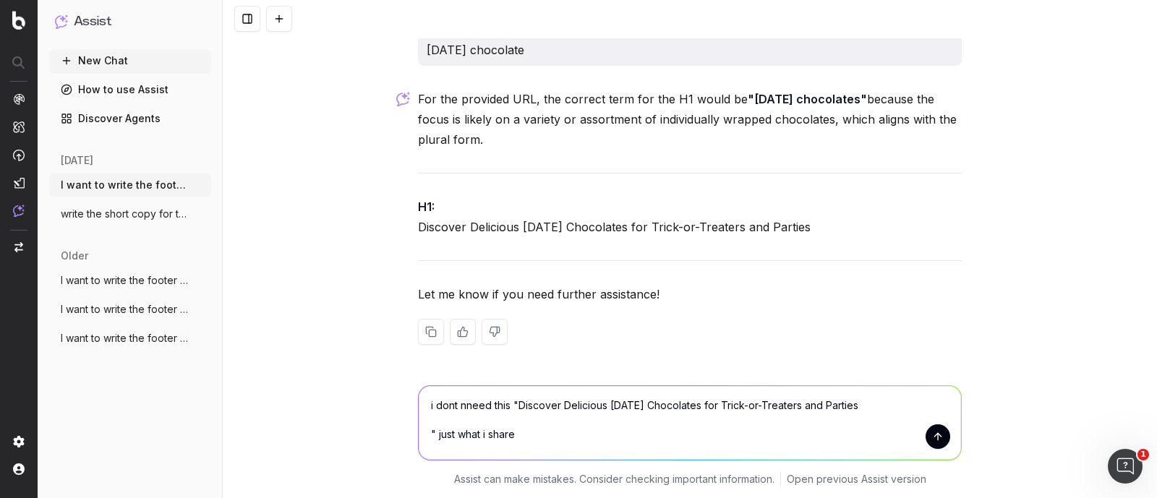
type textarea "i dont nneed this "Discover Delicious [DATE] Chocolates for Trick-or-Treaters a…"
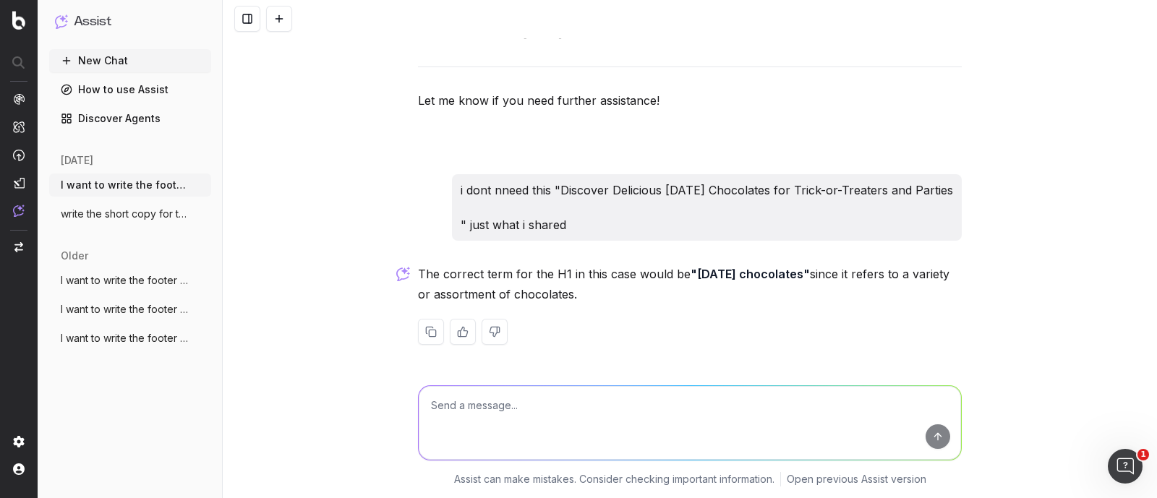
scroll to position [39398, 0]
click at [627, 278] on p "The correct term for the H1 in this case would be "[DATE] chocolates" since it …" at bounding box center [690, 284] width 544 height 40
click at [583, 416] on textarea at bounding box center [690, 423] width 542 height 74
click at [589, 289] on p "The correct term for the H1 in this case would be "[DATE] chocolates" since it …" at bounding box center [690, 284] width 544 height 40
click at [511, 403] on textarea at bounding box center [690, 423] width 542 height 74
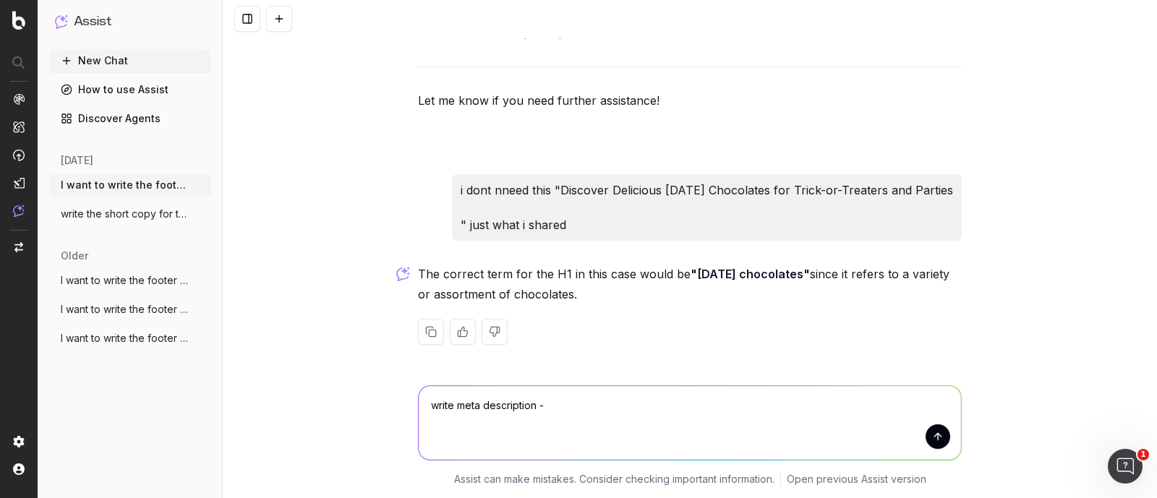
paste textarea "[URL][DOMAIN_NAME]"
type textarea "write meta description - [URL][DOMAIN_NAME]"
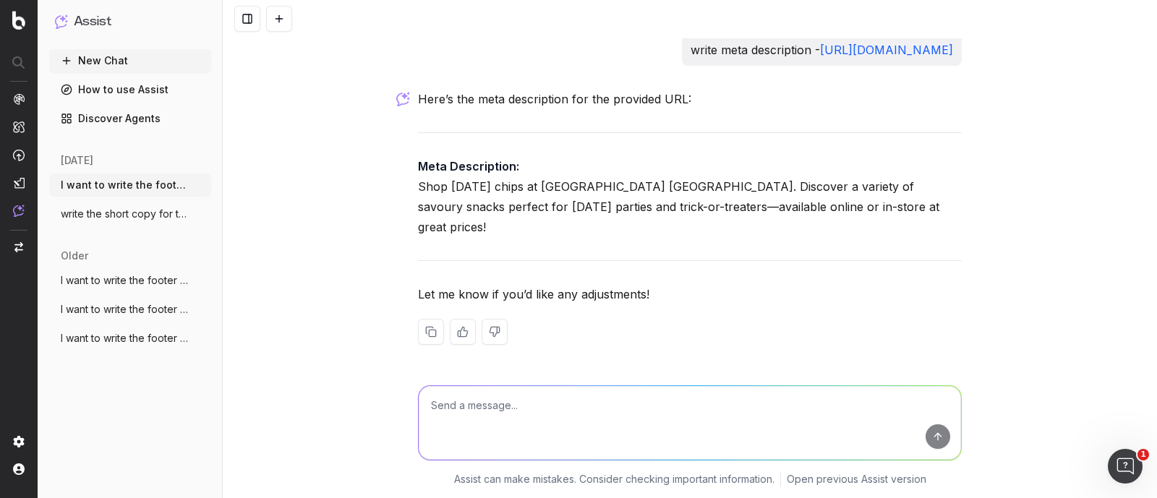
scroll to position [39732, 0]
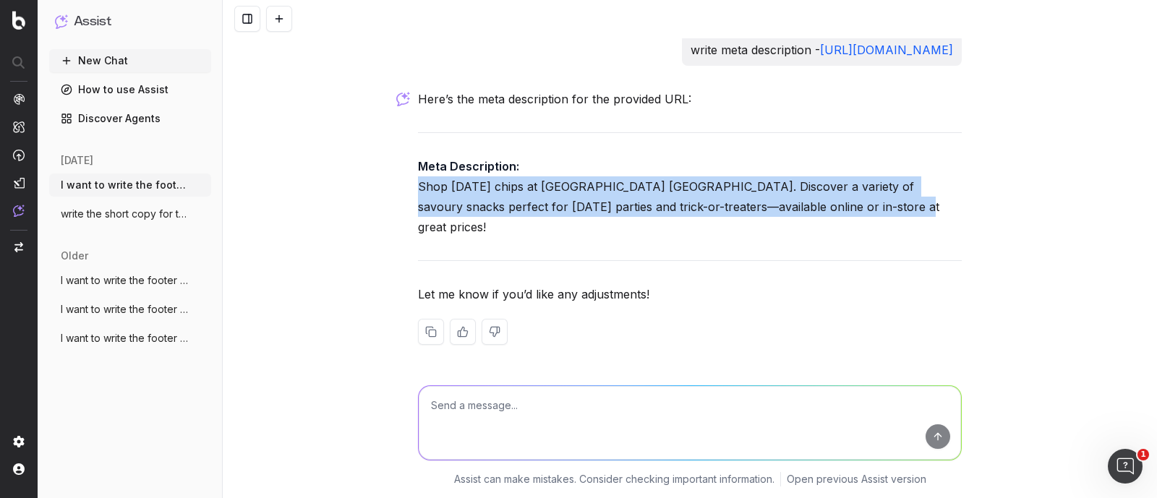
drag, startPoint x: 408, startPoint y: 214, endPoint x: 865, endPoint y: 233, distance: 457.3
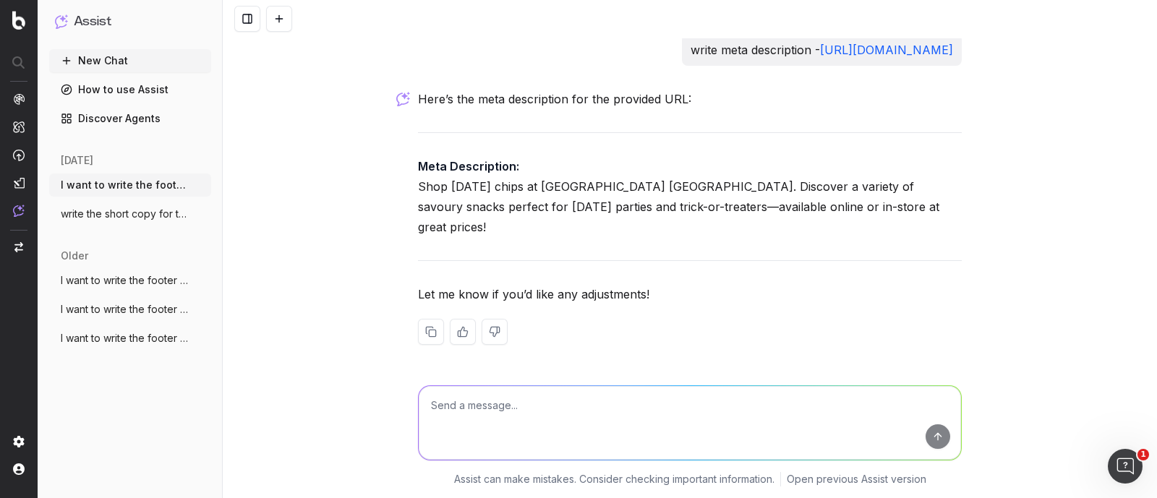
click at [587, 408] on textarea at bounding box center [690, 423] width 542 height 74
paste textarea "Buy [DATE] chips at [GEOGRAPHIC_DATA]. Discover a variety of savoury snacks per…"
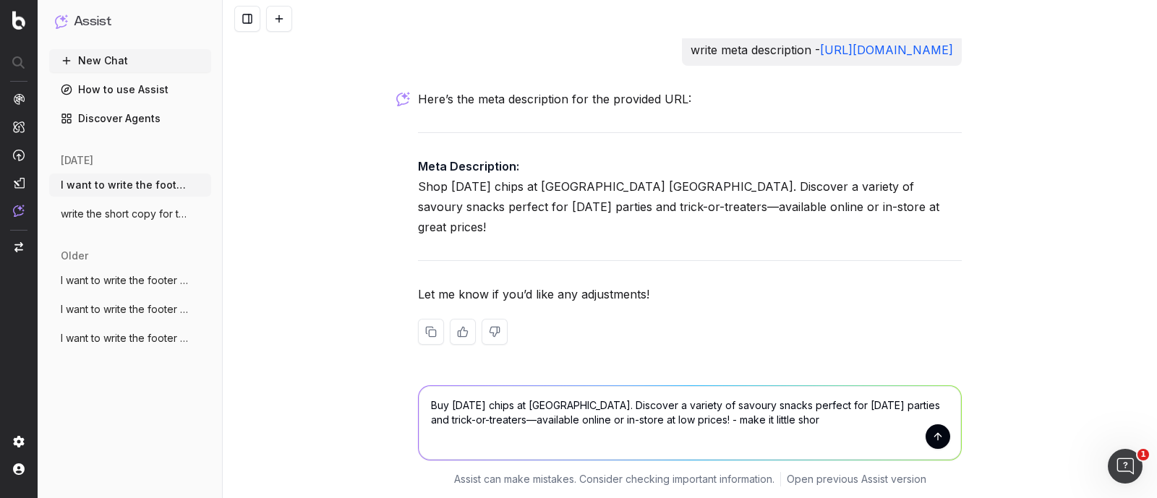
type textarea "Buy [DATE] chips at [GEOGRAPHIC_DATA]. Discover a variety of savoury snacks per…"
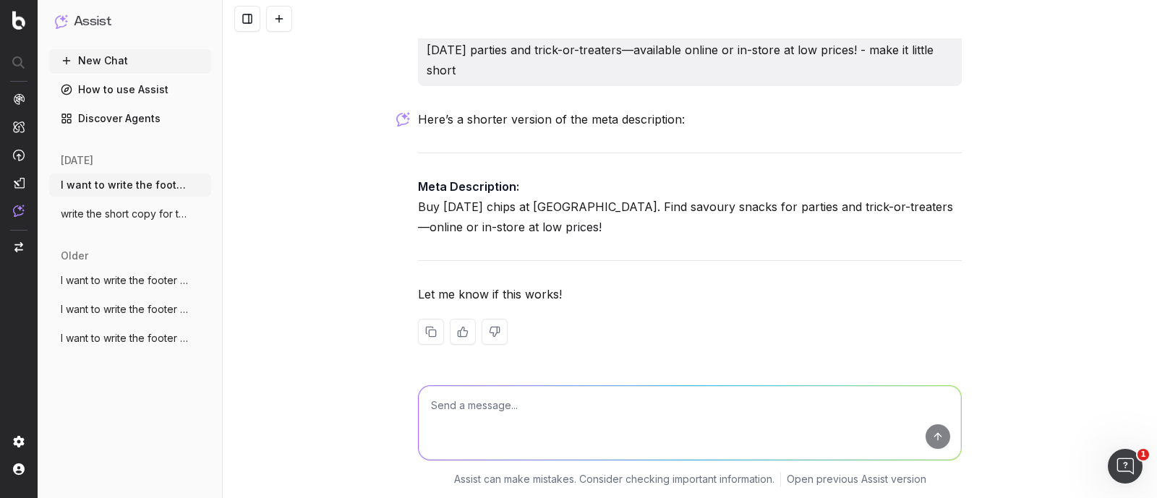
scroll to position [40085, 0]
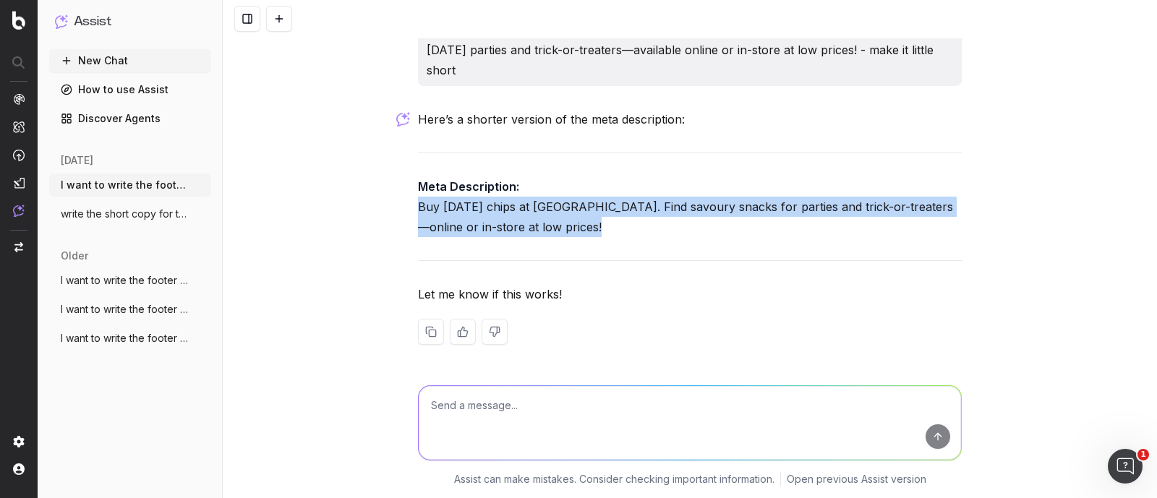
drag, startPoint x: 411, startPoint y: 209, endPoint x: 583, endPoint y: 225, distance: 172.8
click at [583, 225] on p "Meta Description: Buy [DATE] chips at [GEOGRAPHIC_DATA] [GEOGRAPHIC_DATA]. Find…" at bounding box center [690, 206] width 544 height 61
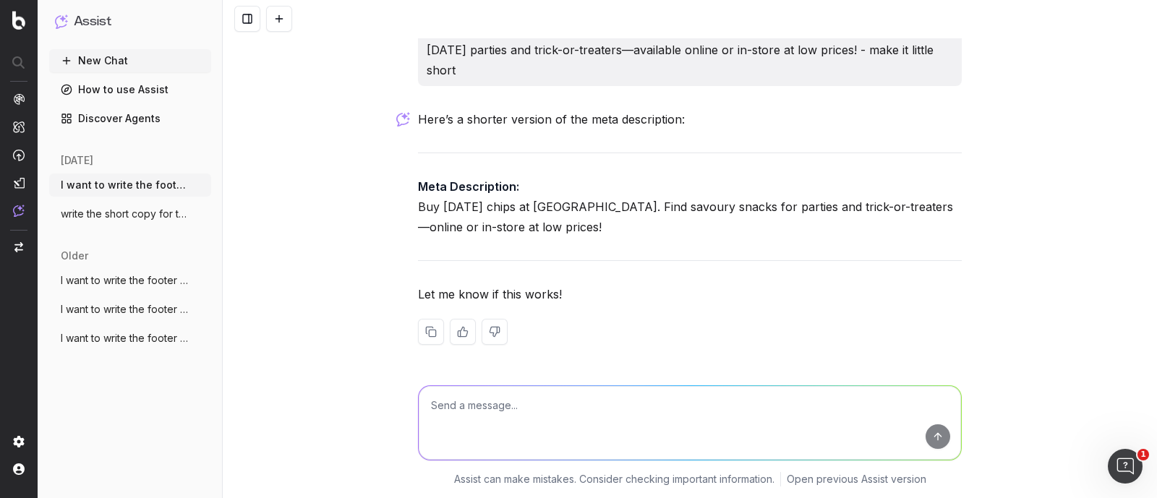
click at [482, 409] on textarea at bounding box center [690, 423] width 542 height 74
paste textarea "[URL][DOMAIN_NAME]"
type textarea "write meta description - [URL][DOMAIN_NAME]"
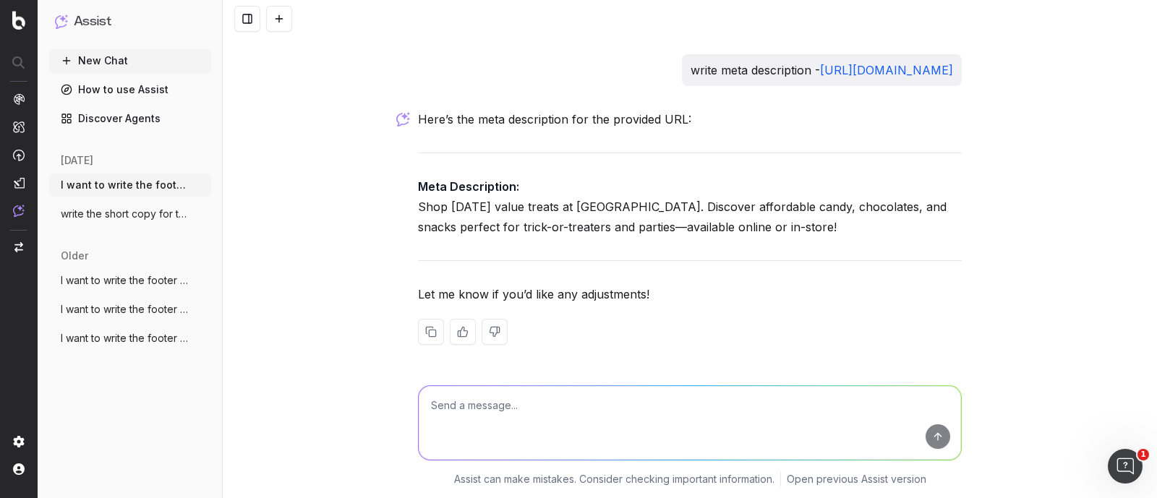
scroll to position [40419, 0]
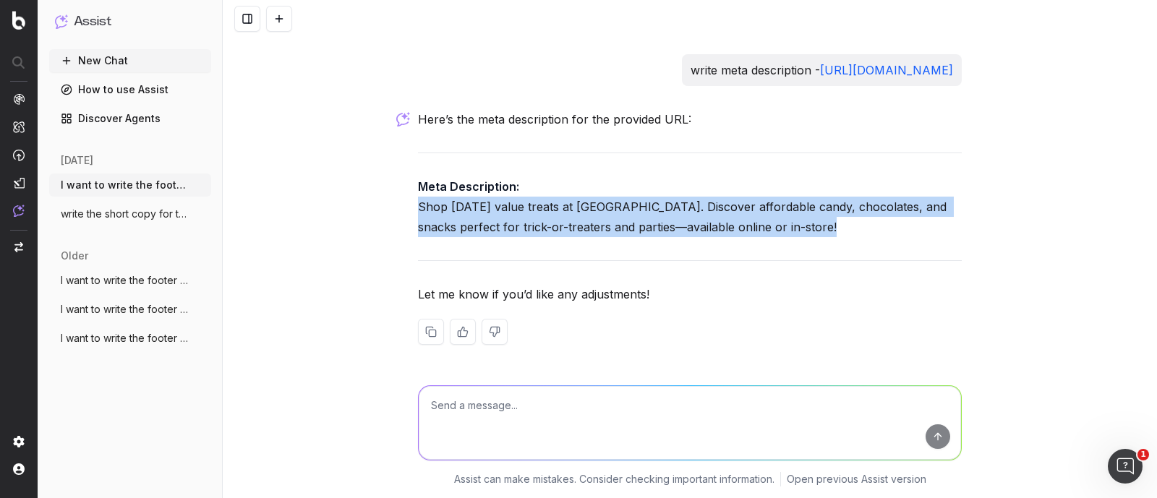
drag, startPoint x: 414, startPoint y: 205, endPoint x: 844, endPoint y: 226, distance: 429.9
click at [844, 226] on p "Meta Description: Shop [DATE] value treats at [GEOGRAPHIC_DATA] [GEOGRAPHIC_DAT…" at bounding box center [690, 206] width 544 height 61
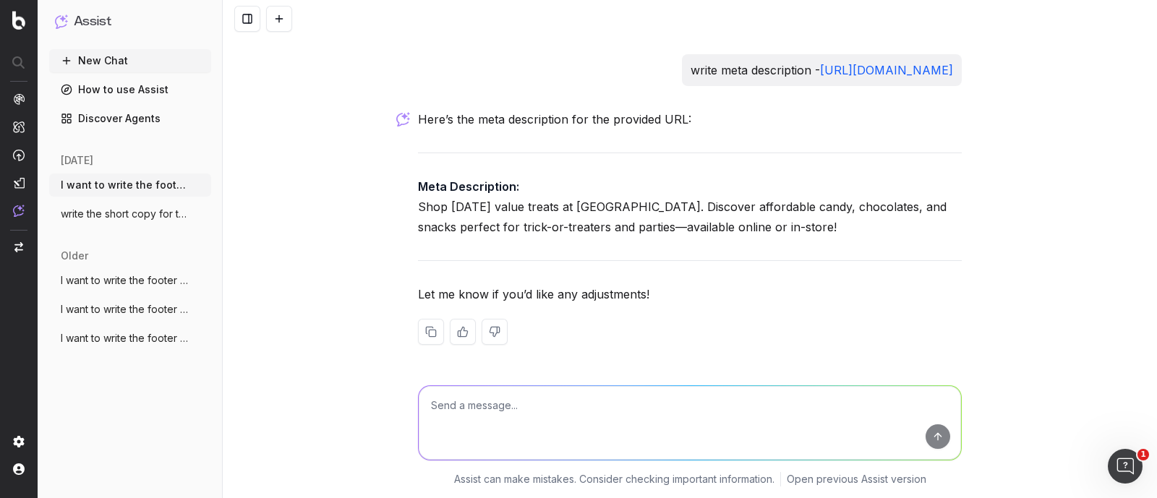
click at [590, 408] on textarea at bounding box center [690, 423] width 542 height 74
paste textarea "Shop [DATE] value treats at [GEOGRAPHIC_DATA]. Discover affordable candy, choco…"
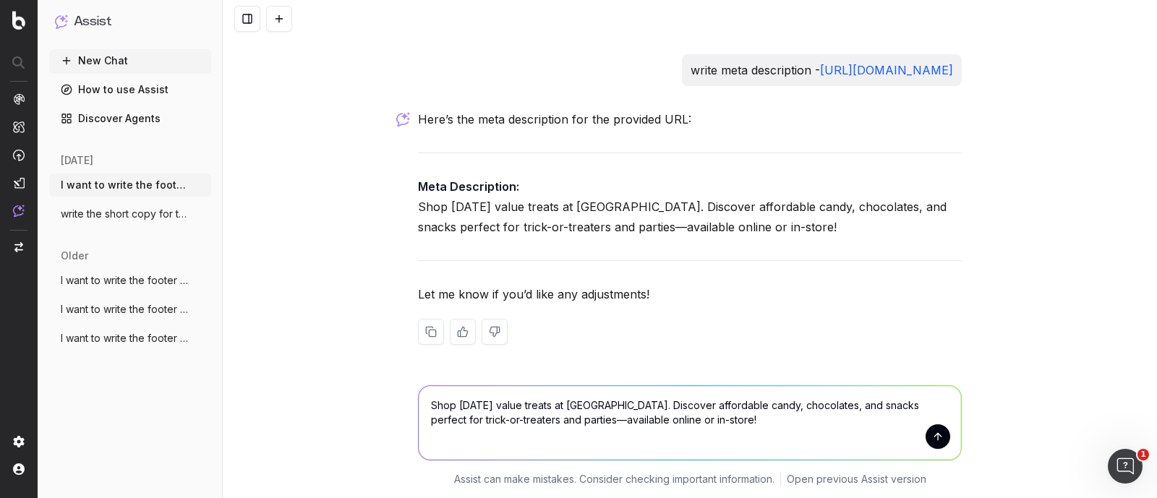
click at [723, 407] on textarea "Shop [DATE] value treats at [GEOGRAPHIC_DATA]. Discover affordable candy, choco…" at bounding box center [690, 423] width 542 height 74
click at [680, 408] on textarea "Shop [DATE] value treats at [GEOGRAPHIC_DATA]. Discover candy, chocolates, and …" at bounding box center [690, 423] width 542 height 74
click at [774, 406] on textarea "Shop [DATE] value treats at [GEOGRAPHIC_DATA]. Find candy, chocolates, and snac…" at bounding box center [690, 423] width 542 height 74
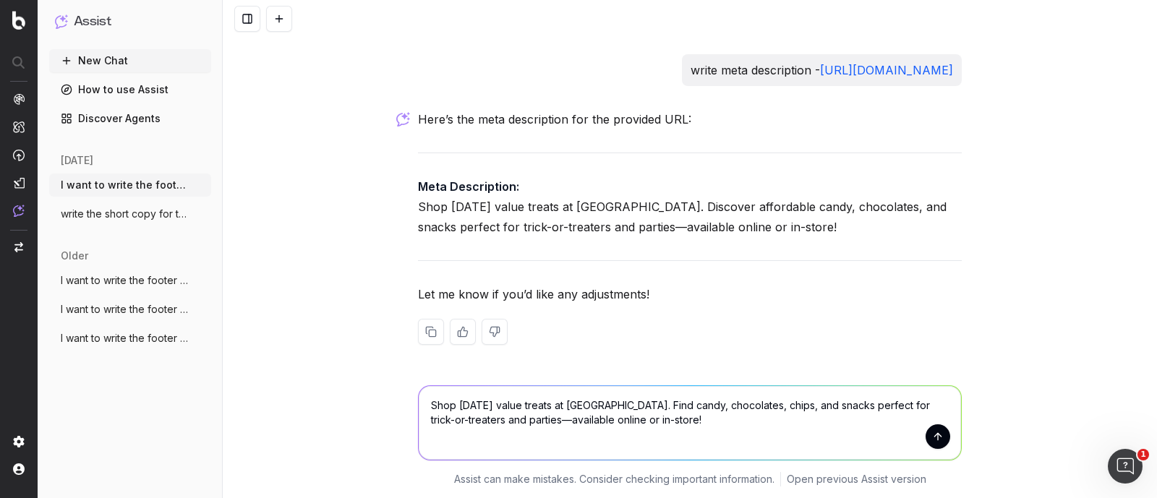
click at [705, 419] on textarea "Shop [DATE] value treats at [GEOGRAPHIC_DATA]. Find candy, chocolates, chips, a…" at bounding box center [690, 423] width 542 height 74
type textarea "Shop [DATE] value treats at [GEOGRAPHIC_DATA]. Find candy, chocolates, chips, a…"
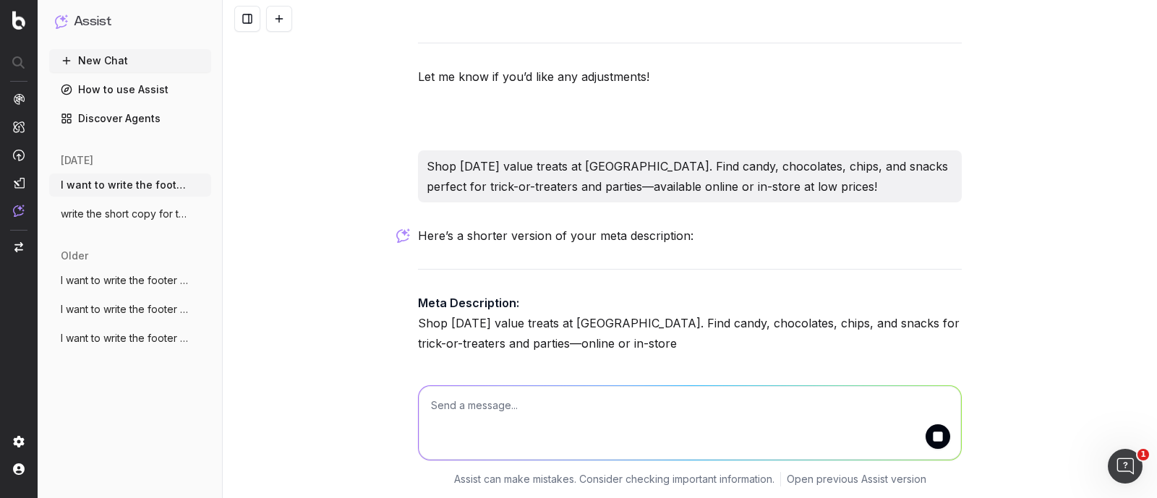
scroll to position [40637, 0]
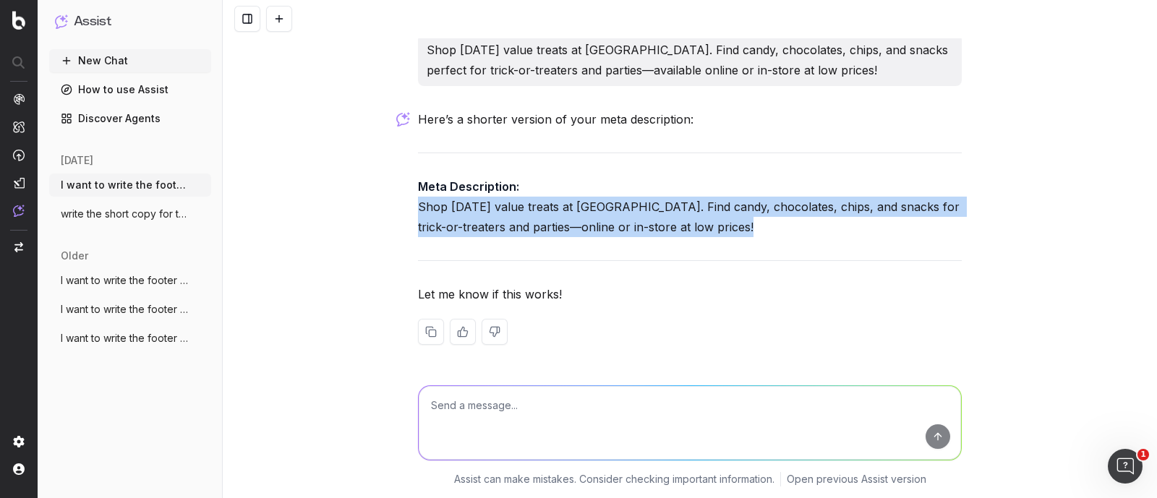
drag, startPoint x: 408, startPoint y: 327, endPoint x: 805, endPoint y: 346, distance: 397.3
